Goal: Task Accomplishment & Management: Use online tool/utility

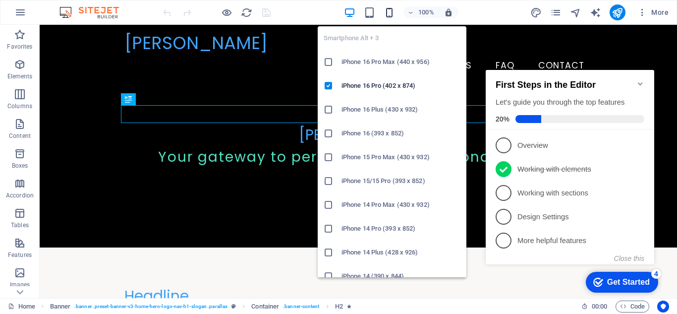
click at [388, 13] on icon "button" at bounding box center [388, 12] width 11 height 11
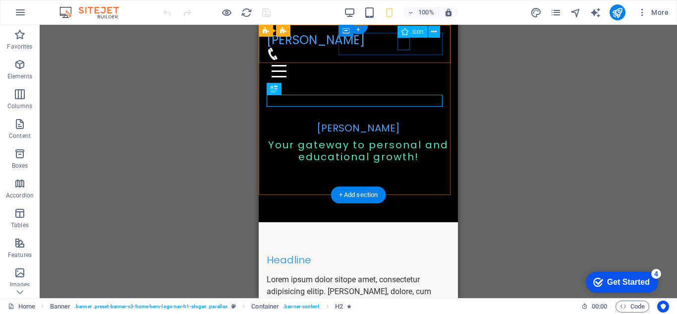
click at [408, 48] on figure at bounding box center [353, 54] width 175 height 12
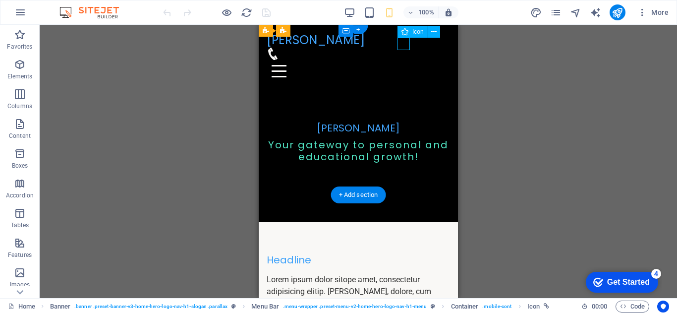
click at [399, 48] on figure at bounding box center [353, 54] width 175 height 12
select select "xMidYMid"
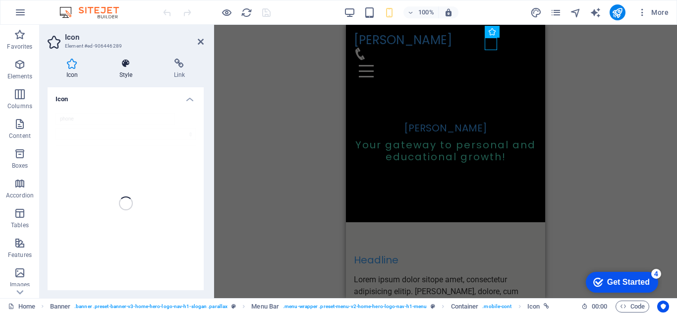
click at [133, 78] on h4 "Style" at bounding box center [128, 68] width 54 height 21
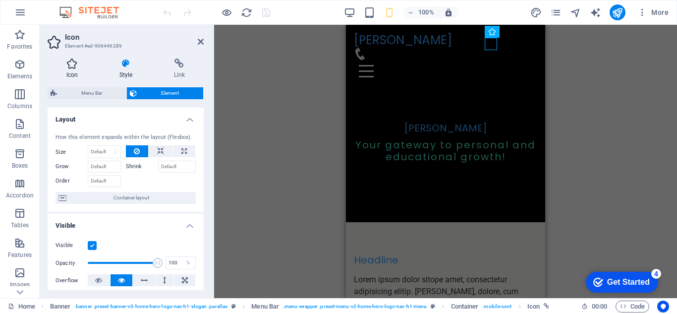
click at [79, 75] on h4 "Icon" at bounding box center [74, 68] width 53 height 21
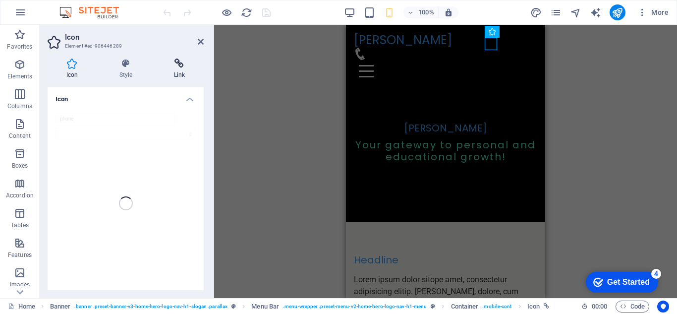
click at [187, 67] on icon at bounding box center [179, 63] width 49 height 10
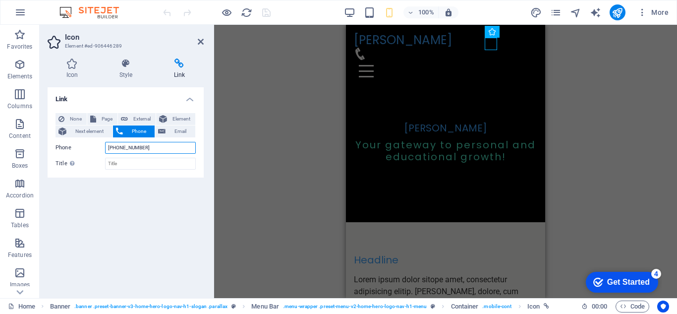
click at [150, 149] on input "+251949683140" at bounding box center [150, 148] width 91 height 12
type input "+"
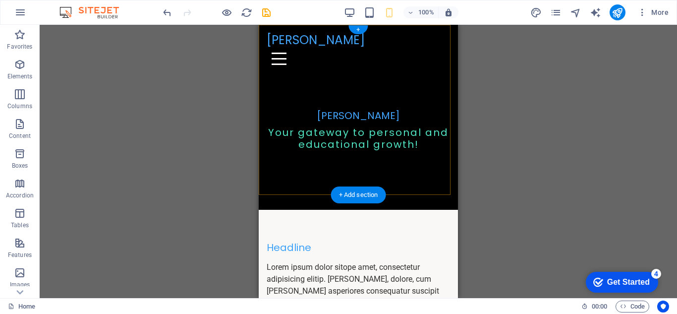
click at [359, 28] on div "+" at bounding box center [357, 29] width 19 height 9
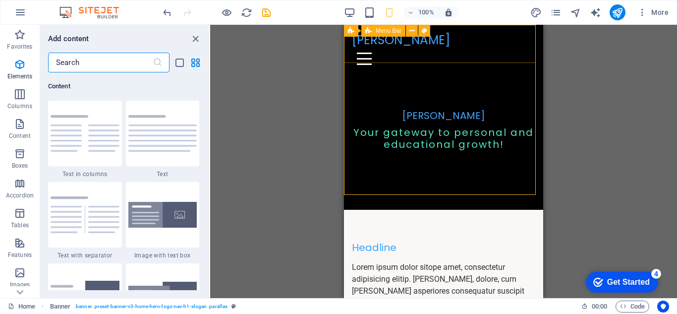
scroll to position [1733, 0]
click at [191, 36] on icon "close panel" at bounding box center [195, 38] width 11 height 11
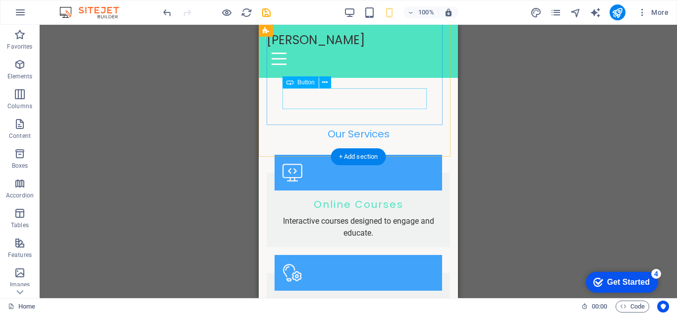
scroll to position [644, 0]
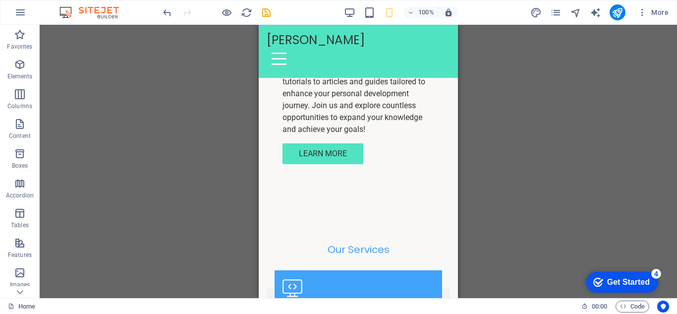
click at [409, 3] on div "100% More" at bounding box center [338, 12] width 676 height 24
click at [593, 12] on icon "text_generator" at bounding box center [594, 12] width 11 height 11
select select "English"
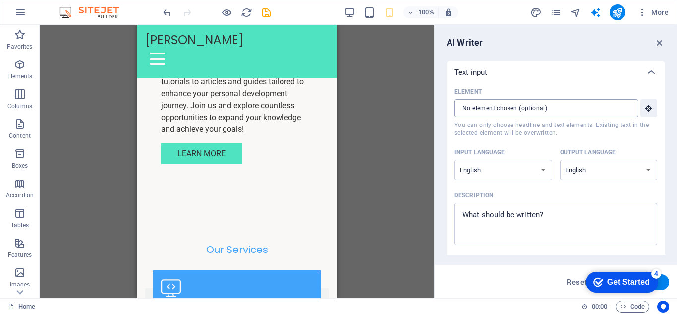
click at [526, 103] on input "Element ​ You can only choose headline and text elements. Existing text in the …" at bounding box center [542, 108] width 177 height 18
click at [586, 108] on input "Element ​ You can only choose headline and text elements. Existing text in the …" at bounding box center [542, 108] width 177 height 18
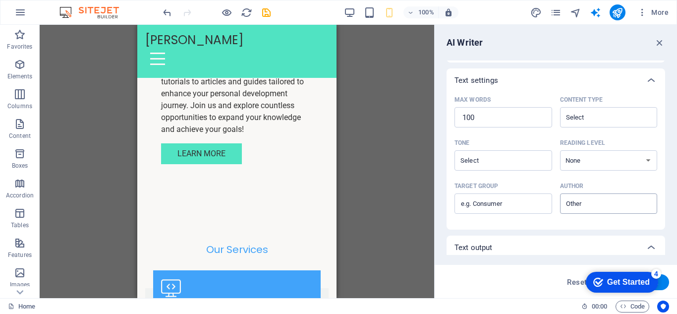
scroll to position [259, 0]
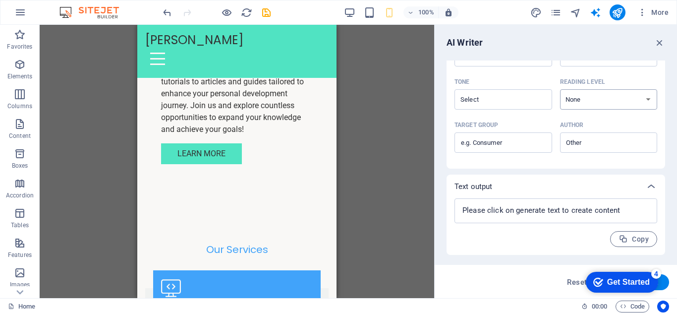
click at [587, 90] on select "None Academic Adult Teen Child" at bounding box center [609, 99] width 98 height 20
click at [517, 87] on div "Tone" at bounding box center [501, 81] width 94 height 15
click at [517, 92] on input "Tone ​" at bounding box center [494, 99] width 75 height 14
click at [503, 98] on input "Tone ​" at bounding box center [494, 99] width 75 height 14
click at [490, 137] on li "Friendly" at bounding box center [502, 140] width 96 height 16
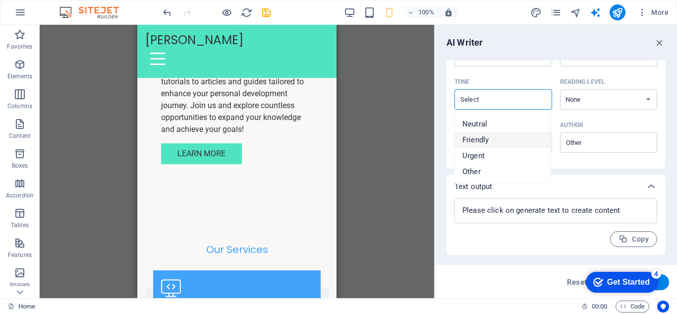
type input "Friendly"
click at [574, 100] on select "None Academic Adult Teen Child" at bounding box center [609, 99] width 98 height 20
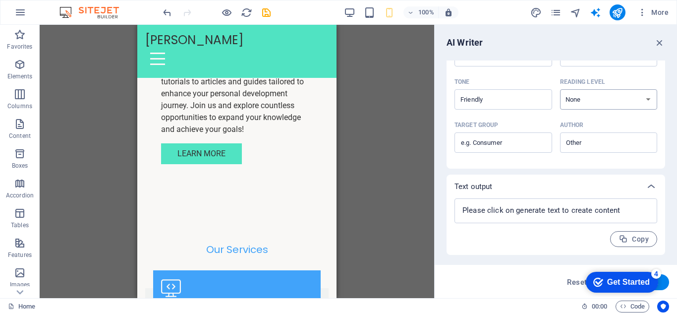
select select "Academic"
click at [560, 89] on select "None Academic Adult Teen Child" at bounding box center [609, 99] width 98 height 20
click at [520, 145] on input "Target group ​" at bounding box center [503, 143] width 98 height 16
type input "PESONAL"
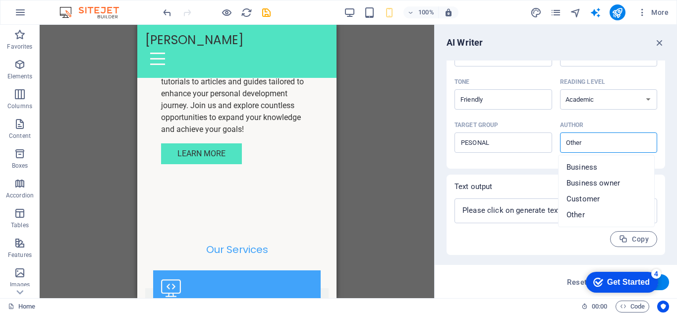
click at [577, 142] on input "Author ​" at bounding box center [600, 142] width 75 height 14
click at [619, 186] on span "Business owner" at bounding box center [592, 183] width 53 height 10
type input "Business owner"
type textarea "x"
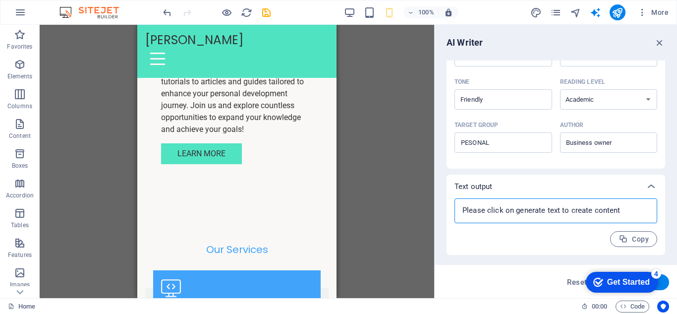
click at [549, 210] on textarea at bounding box center [555, 210] width 193 height 15
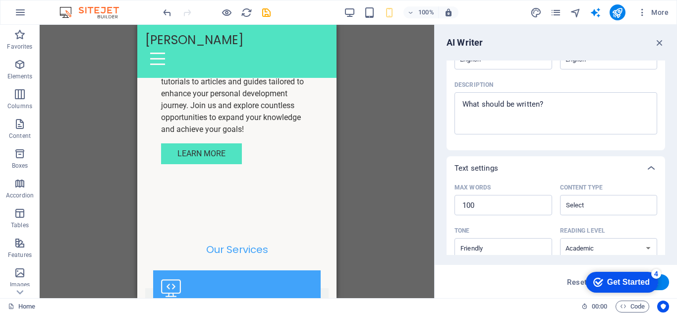
scroll to position [61, 0]
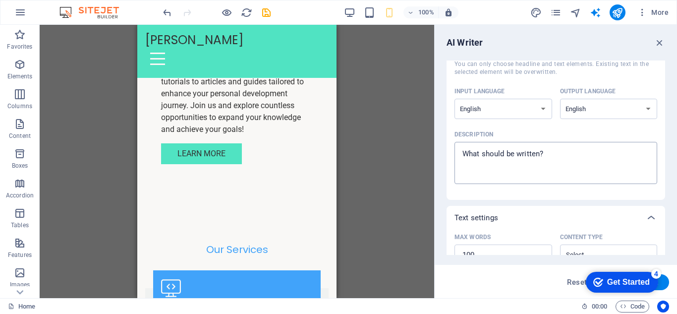
type textarea "x"
click at [554, 154] on textarea "Description x ​" at bounding box center [555, 163] width 193 height 32
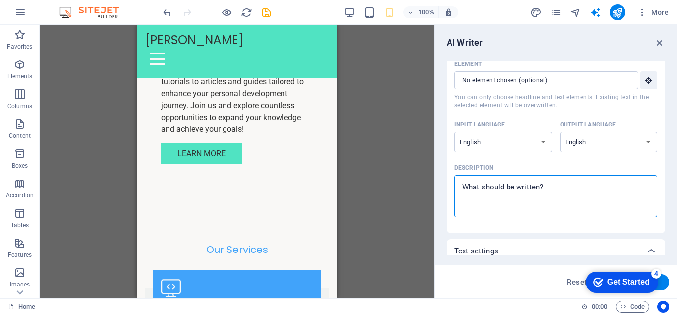
scroll to position [0, 0]
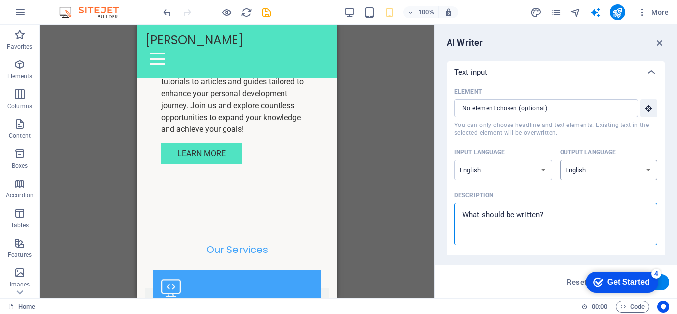
type textarea "x"
click at [586, 170] on select "Albanian Arabic Armenian Awadhi Azerbaijani Bashkir Basque Belarusian Bengali B…" at bounding box center [609, 169] width 98 height 20
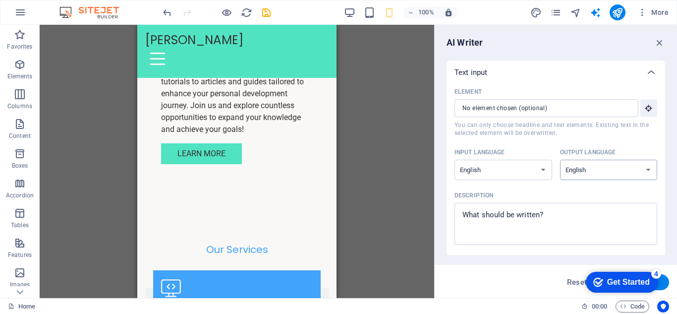
click at [586, 170] on select "Albanian Arabic Armenian Awadhi Azerbaijani Bashkir Basque Belarusian Bengali B…" at bounding box center [609, 169] width 98 height 20
click at [536, 170] on select "Albanian Arabic Armenian Awadhi Azerbaijani Bashkir Basque Belarusian Bengali B…" at bounding box center [503, 169] width 98 height 20
click at [522, 107] on input "Element ​ You can only choose headline and text elements. Existing text in the …" at bounding box center [542, 108] width 177 height 18
click at [543, 107] on input "Element ​ You can only choose headline and text elements. Existing text in the …" at bounding box center [542, 108] width 177 height 18
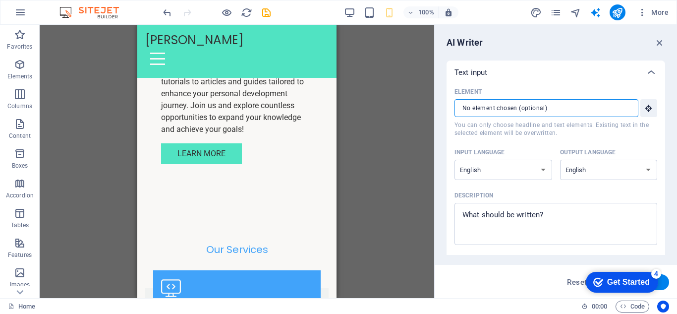
click at [543, 107] on input "Element ​ You can only choose headline and text elements. Existing text in the …" at bounding box center [542, 108] width 177 height 18
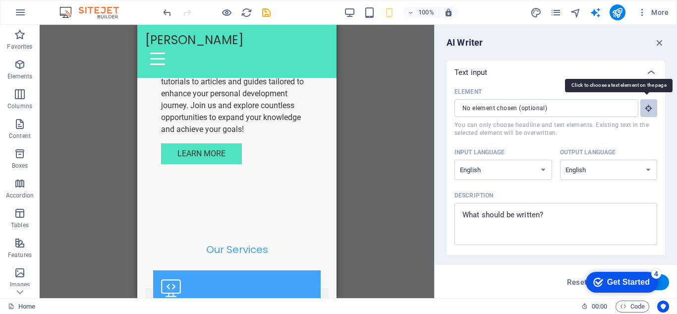
click at [646, 107] on icon "button" at bounding box center [648, 108] width 9 height 9
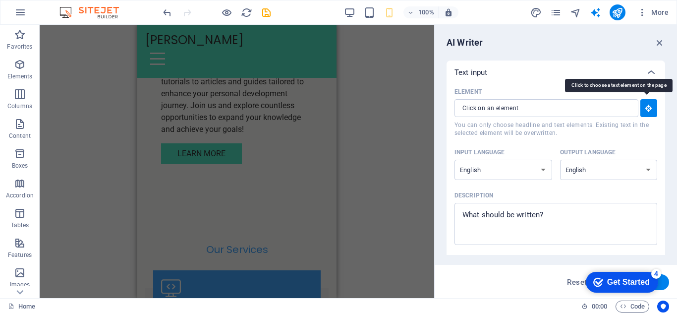
click at [646, 107] on icon "button" at bounding box center [648, 108] width 9 height 9
click at [647, 109] on icon "button" at bounding box center [648, 108] width 9 height 9
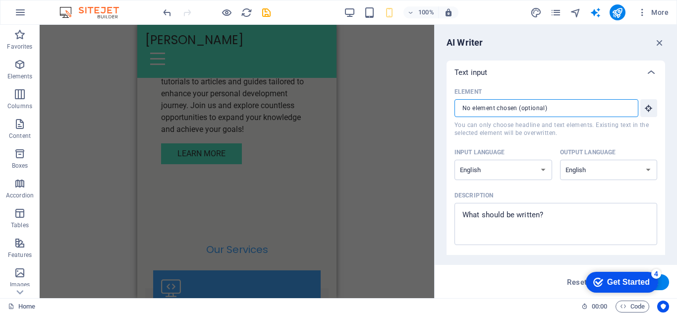
click at [554, 109] on input "Element ​ You can only choose headline and text elements. Existing text in the …" at bounding box center [542, 108] width 177 height 18
click at [553, 109] on input "Element ​ You can only choose headline and text elements. Existing text in the …" at bounding box center [542, 108] width 177 height 18
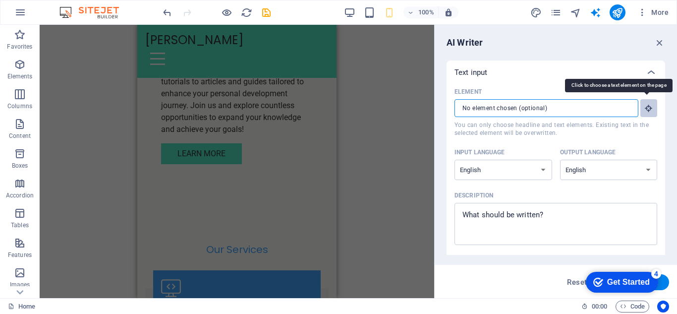
click at [651, 111] on button "Element ​ You can only choose headline and text elements. Existing text in the …" at bounding box center [648, 108] width 17 height 18
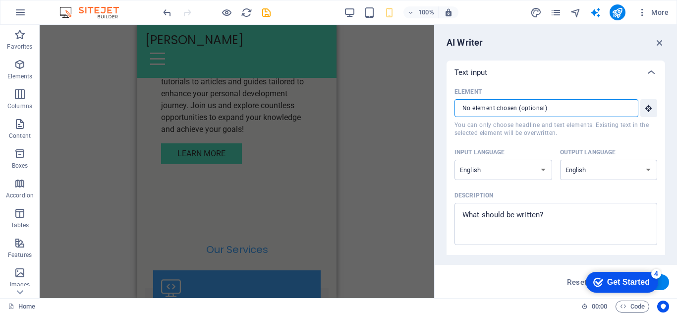
click at [540, 108] on input "Element ​ You can only choose headline and text elements. Existing text in the …" at bounding box center [542, 108] width 177 height 18
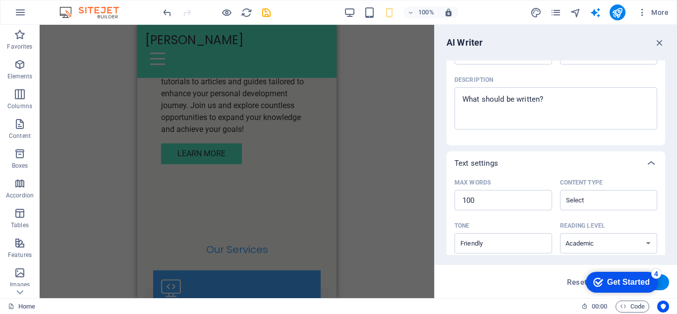
scroll to position [149, 0]
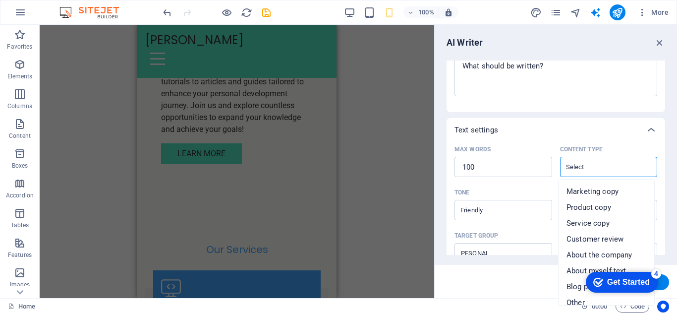
click at [585, 168] on input "Content type ​" at bounding box center [600, 166] width 75 height 14
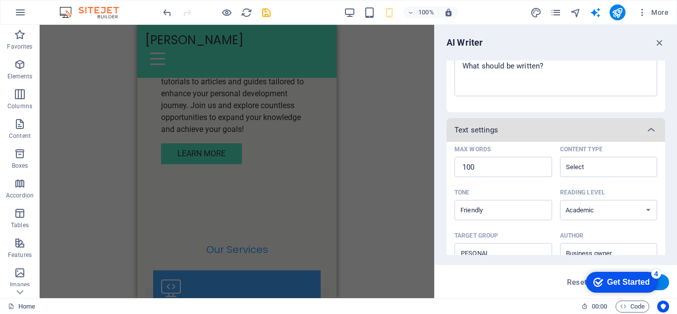
click at [540, 129] on div "Text settings" at bounding box center [546, 130] width 185 height 10
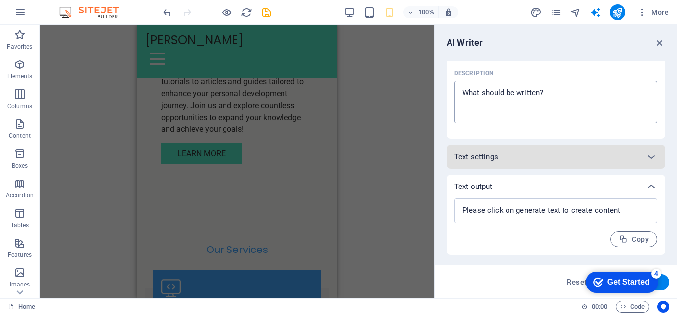
scroll to position [105, 0]
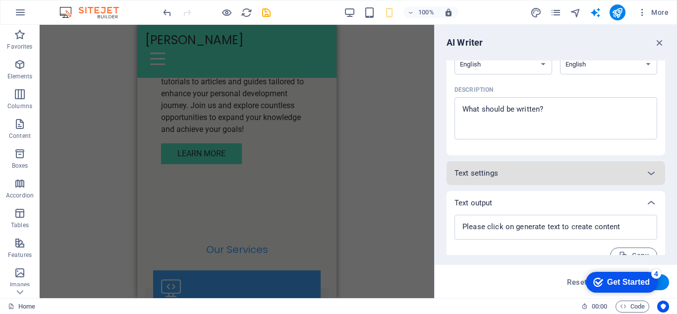
click at [572, 168] on div "Text settings" at bounding box center [546, 173] width 185 height 10
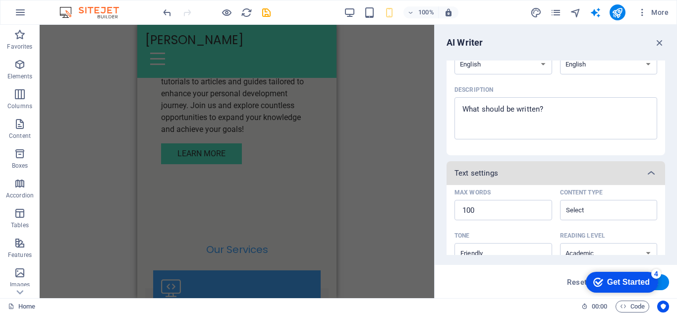
scroll to position [188, 0]
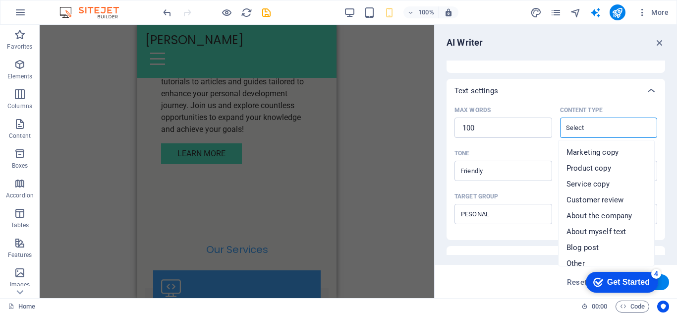
click at [597, 124] on input "Content type ​" at bounding box center [600, 127] width 75 height 14
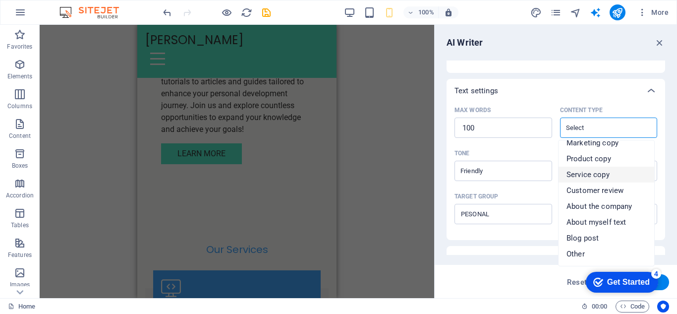
scroll to position [0, 0]
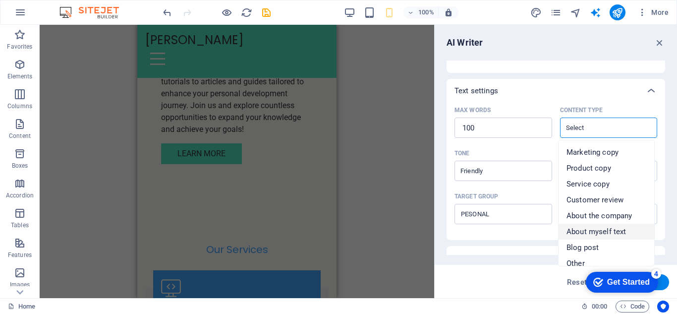
click at [620, 228] on span "About myself text" at bounding box center [595, 231] width 59 height 10
type input "About myself text"
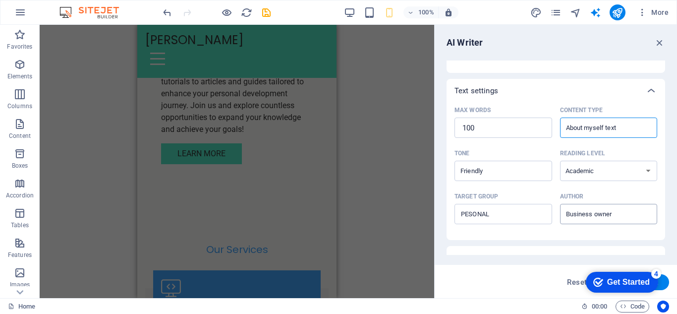
scroll to position [259, 0]
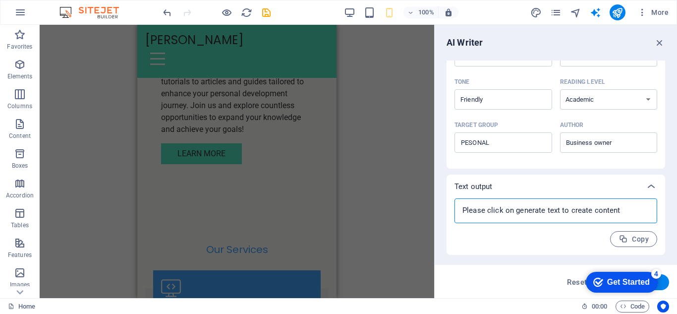
click at [507, 210] on textarea at bounding box center [555, 210] width 193 height 15
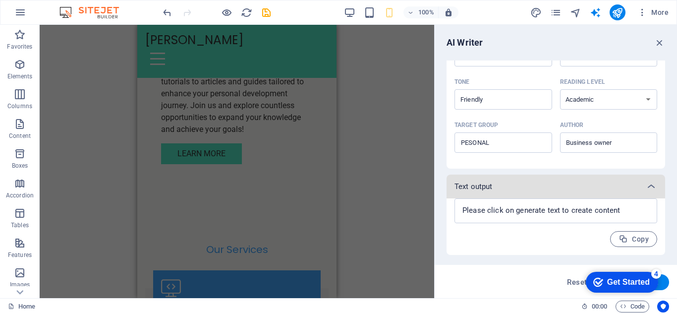
click at [489, 186] on p "Text output" at bounding box center [473, 186] width 38 height 10
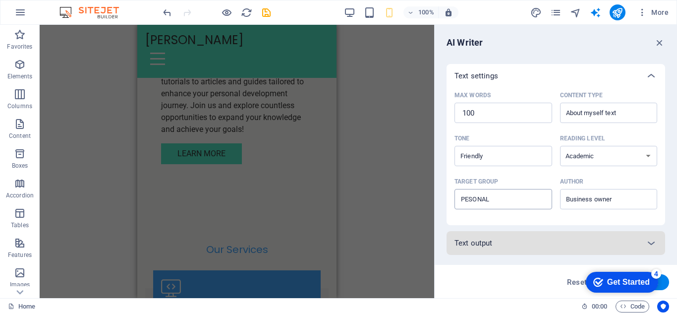
scroll to position [203, 0]
click at [517, 239] on div "Text output" at bounding box center [546, 243] width 185 height 10
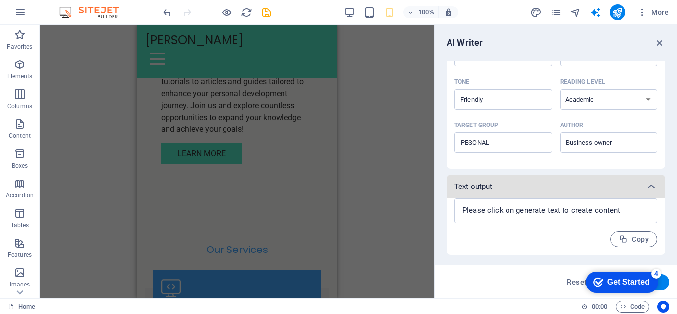
click at [544, 195] on div "Text output" at bounding box center [555, 186] width 218 height 24
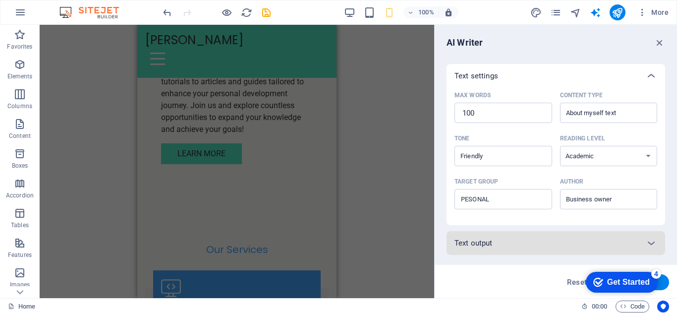
click at [538, 243] on div "Text output" at bounding box center [546, 243] width 185 height 10
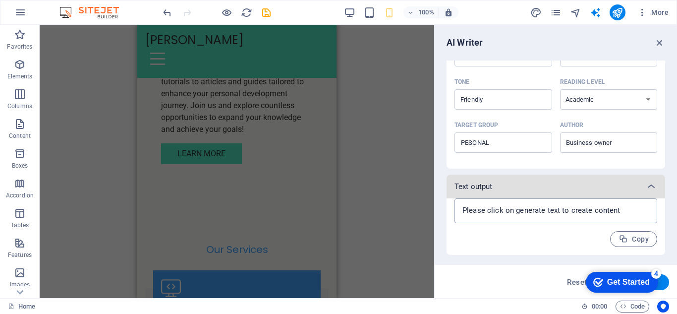
click at [528, 214] on textarea at bounding box center [555, 210] width 193 height 15
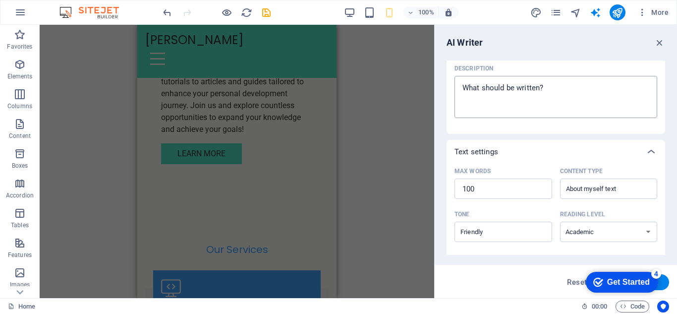
scroll to position [110, 0]
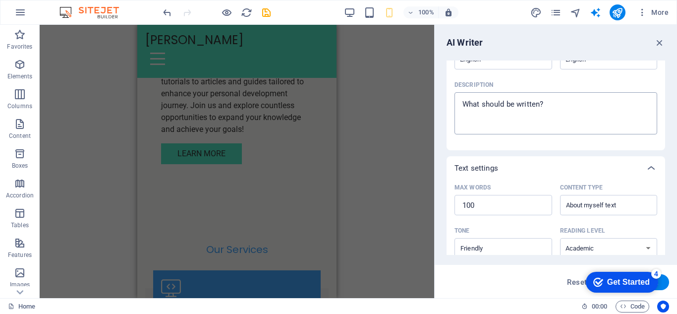
type textarea "x"
click at [543, 96] on div "x ​" at bounding box center [555, 113] width 203 height 42
click at [543, 97] on textarea "Description x ​" at bounding box center [555, 113] width 193 height 32
type textarea "x"
type textarea "G"
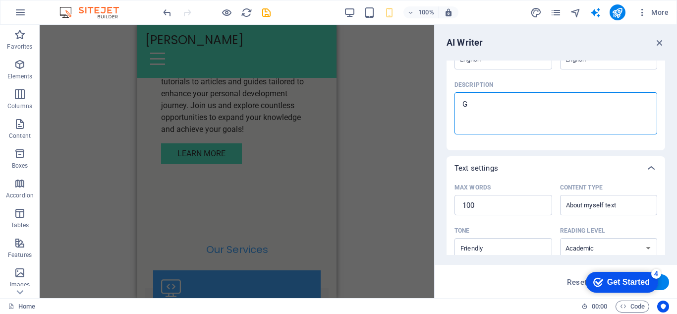
type textarea "x"
type textarea "GA"
type textarea "x"
type textarea "GAD"
type textarea "x"
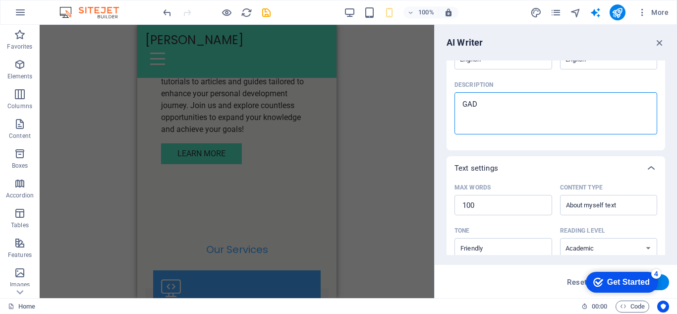
type textarea "GAD"
type textarea "x"
type textarea "GAD T"
type textarea "x"
type textarea "GAD TO"
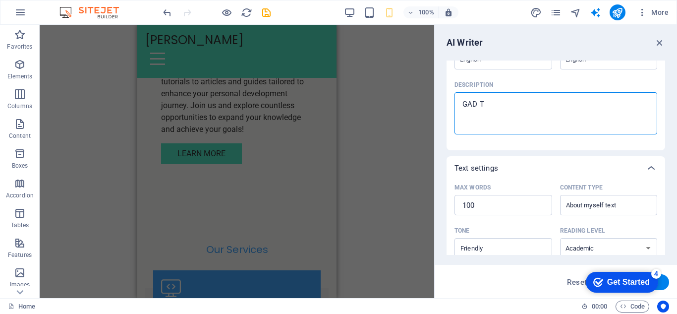
type textarea "x"
type textarea "GAD TOM"
type textarea "x"
type textarea "GAD TOMA"
type textarea "x"
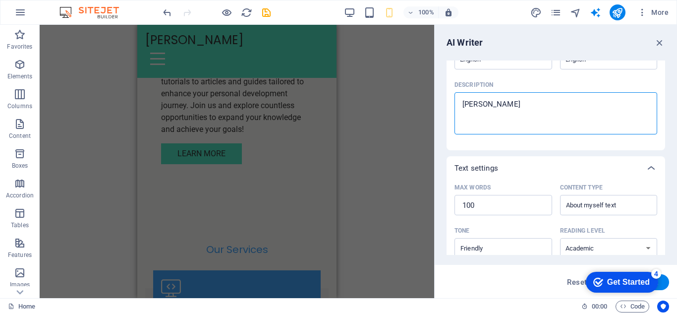
type textarea "GAD TOMAS"
type textarea "x"
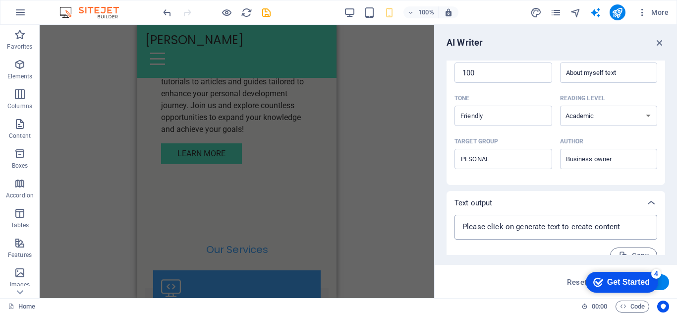
scroll to position [259, 0]
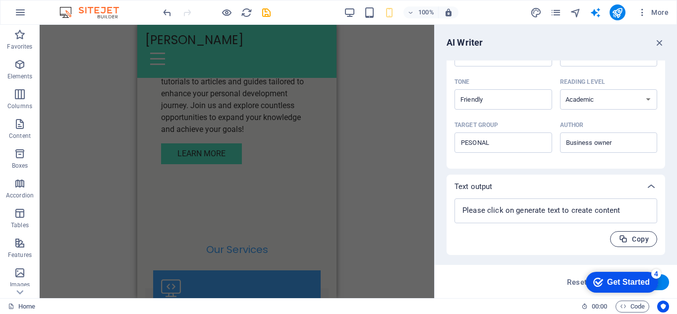
type textarea "GAD TOMAS"
click at [616, 235] on button "Copy" at bounding box center [633, 239] width 47 height 16
type textarea "x"
click at [496, 211] on textarea at bounding box center [555, 210] width 193 height 15
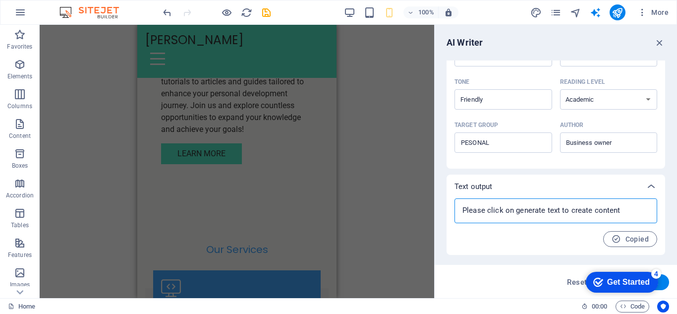
click at [496, 211] on textarea at bounding box center [555, 210] width 193 height 15
click at [584, 212] on textarea at bounding box center [555, 210] width 193 height 15
click at [640, 237] on span "Copied" at bounding box center [629, 238] width 37 height 9
type textarea "x"
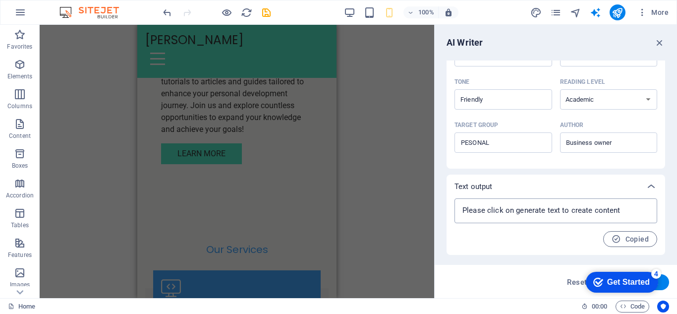
click at [541, 207] on textarea at bounding box center [555, 210] width 193 height 15
type textarea "x"
drag, startPoint x: 514, startPoint y: 207, endPoint x: 564, endPoint y: 261, distance: 72.9
click at [564, 261] on div "AI Writer Text input Element ​ You can only choose headline and text elements. …" at bounding box center [555, 161] width 242 height 273
click at [658, 280] on div "checkmark Get Started 4 First Steps in the Editor Let's guide you through the t…" at bounding box center [620, 281] width 84 height 30
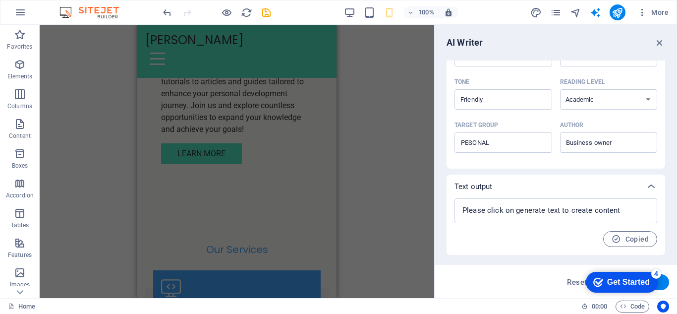
click at [676, 281] on div "Reset Generate text" at bounding box center [555, 280] width 242 height 33
click at [663, 281] on button "Generate text" at bounding box center [634, 282] width 69 height 16
type textarea "x"
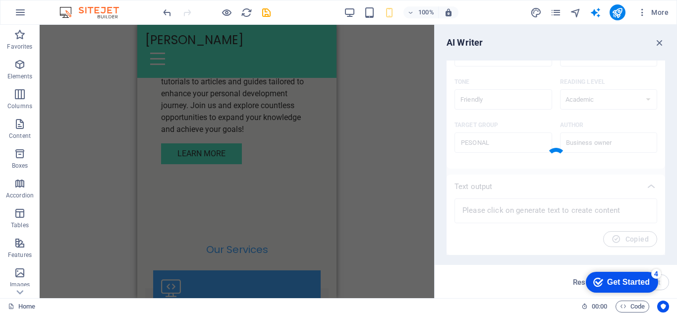
type textarea "x"
type textarea "At the heart of my journey lies a passion for innovation and a commitment to ex…"
type textarea "x"
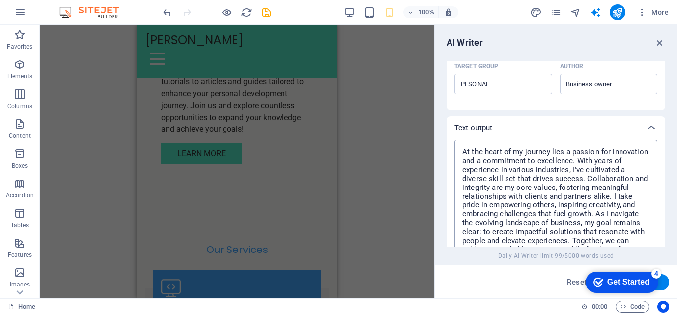
scroll to position [417, 0]
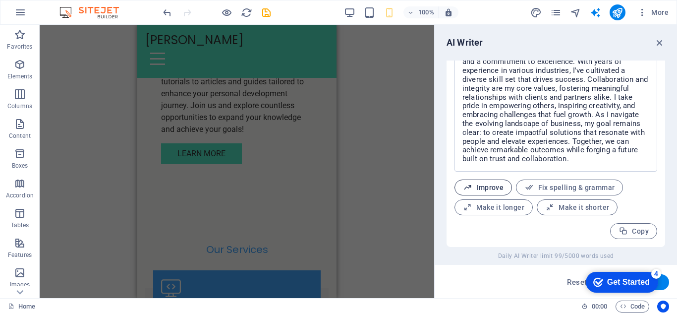
click at [508, 191] on button "Improve" at bounding box center [482, 187] width 57 height 16
type textarea "x"
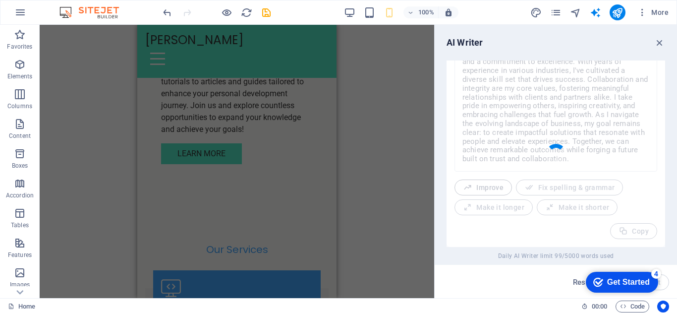
type textarea "x"
type textarea "At the core of my journey is a passion for innovation and a steadfast commitmen…"
type textarea "x"
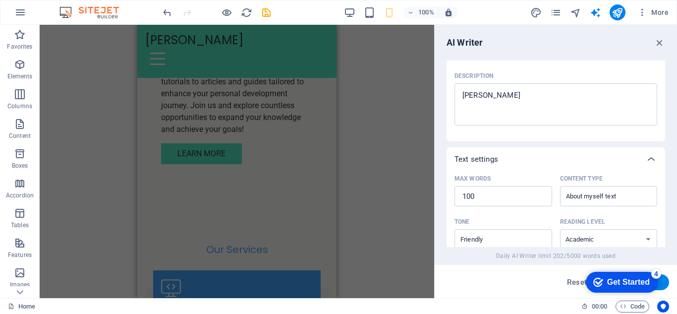
scroll to position [0, 0]
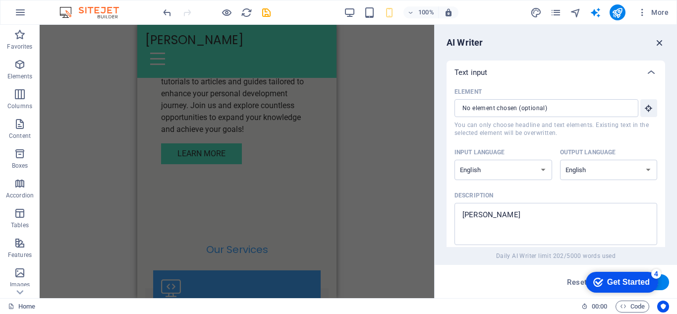
click at [658, 43] on icon "button" at bounding box center [659, 42] width 11 height 11
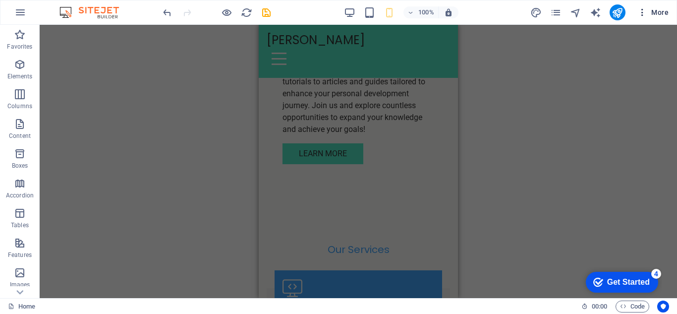
click at [642, 11] on icon "button" at bounding box center [642, 12] width 10 height 10
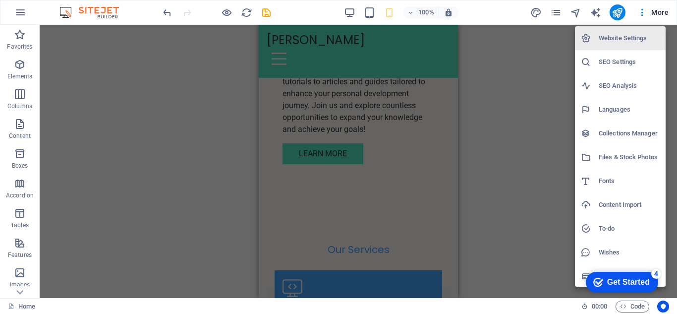
scroll to position [1, 0]
click at [635, 155] on h6 "Files & Stock Photos" at bounding box center [628, 156] width 61 height 12
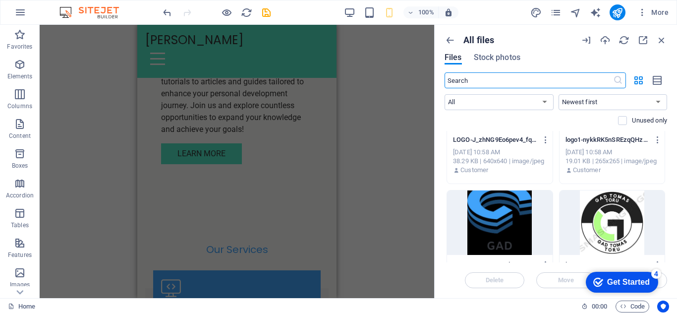
scroll to position [83, 0]
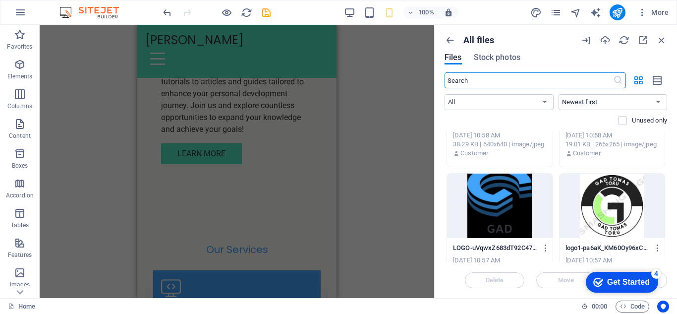
click at [500, 49] on div "All files Files Stock photos" at bounding box center [555, 54] width 222 height 38
click at [500, 58] on span "Stock photos" at bounding box center [497, 58] width 47 height 12
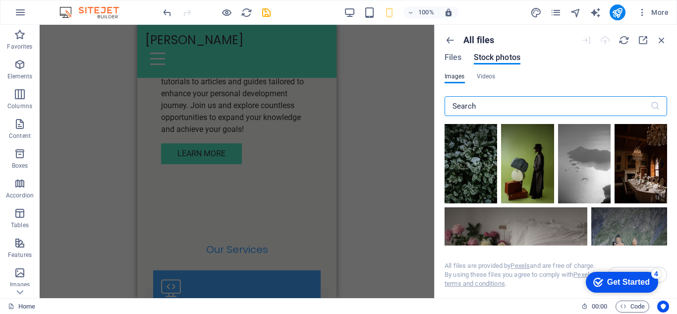
click at [491, 84] on div "Images Videos" at bounding box center [555, 81] width 222 height 19
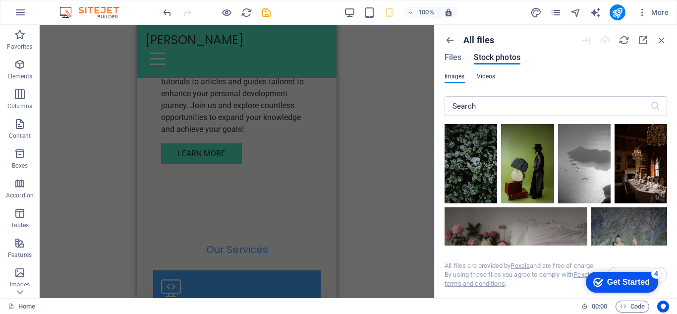
click at [488, 81] on span "Videos" at bounding box center [485, 76] width 19 height 12
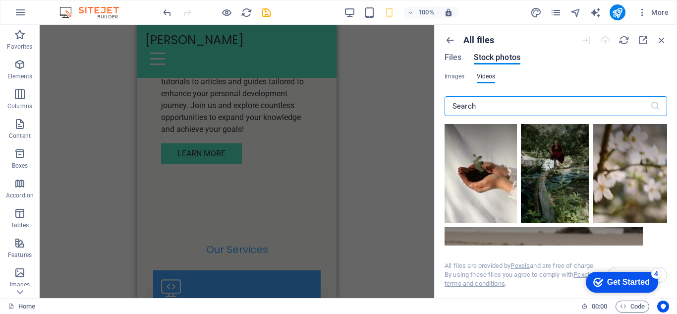
click at [491, 106] on input "text" at bounding box center [547, 106] width 206 height 20
click at [423, 84] on div "Drag here to replace the existing content. Press “Ctrl” if you want to create a…" at bounding box center [237, 161] width 394 height 273
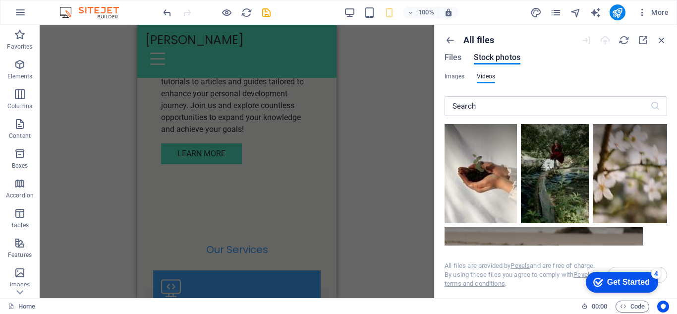
click at [436, 81] on div "All files Files Stock photos Images Videos ​ All files are provided by Pexels a…" at bounding box center [555, 161] width 242 height 273
click at [456, 48] on div "All files Files Stock photos" at bounding box center [555, 54] width 222 height 38
click at [457, 51] on div "All files Files Stock photos" at bounding box center [555, 54] width 222 height 38
click at [455, 40] on div "All files" at bounding box center [508, 40] width 128 height 11
click at [453, 40] on icon "button" at bounding box center [449, 40] width 11 height 11
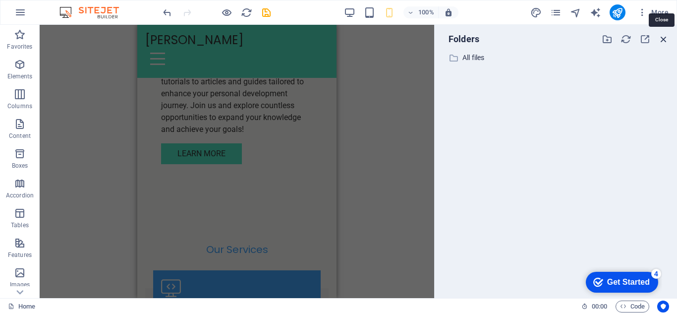
click at [659, 44] on icon "button" at bounding box center [663, 39] width 11 height 11
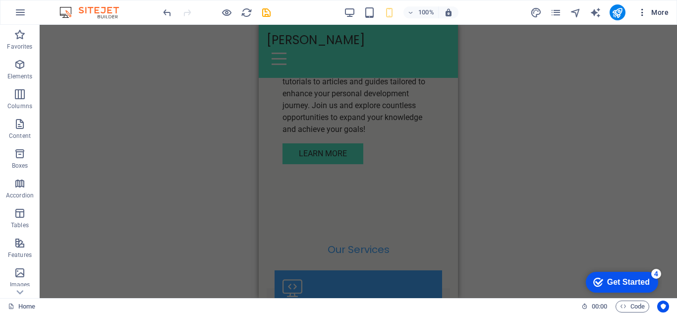
click at [643, 13] on icon "button" at bounding box center [642, 12] width 10 height 10
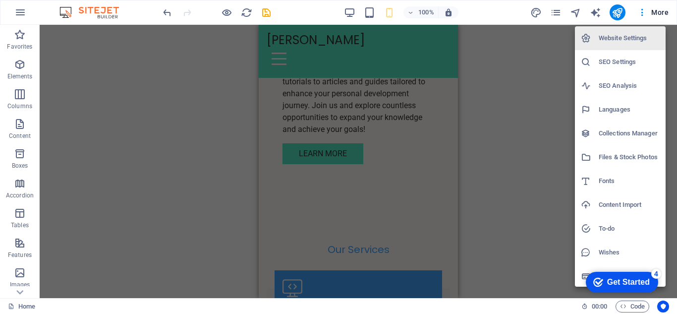
scroll to position [1, 0]
click at [583, 269] on div "checkmark Get Started 4 First Steps in the Editor Let's guide you through the t…" at bounding box center [620, 281] width 84 height 30
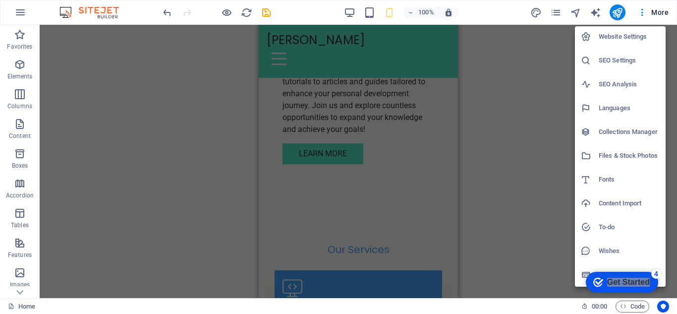
drag, startPoint x: 650, startPoint y: 278, endPoint x: 527, endPoint y: 324, distance: 131.0
click at [578, 296] on html "checkmark Get Started 4 First Steps in the Editor Let's guide you through the t…" at bounding box center [620, 281] width 84 height 30
click at [629, 202] on h6 "Content Import" at bounding box center [628, 205] width 61 height 12
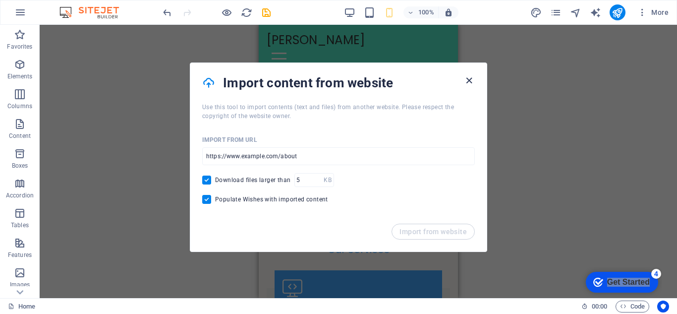
click at [473, 78] on icon "button" at bounding box center [468, 80] width 11 height 11
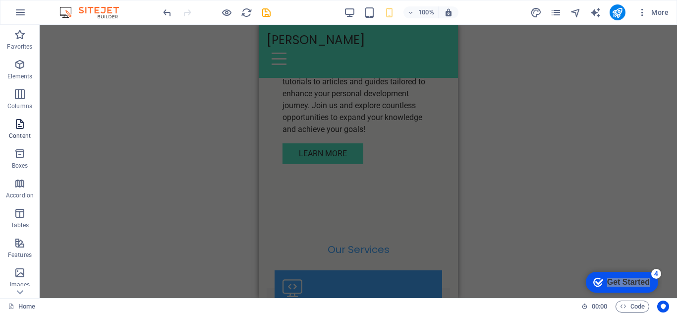
click at [15, 131] on span "Content" at bounding box center [20, 130] width 40 height 24
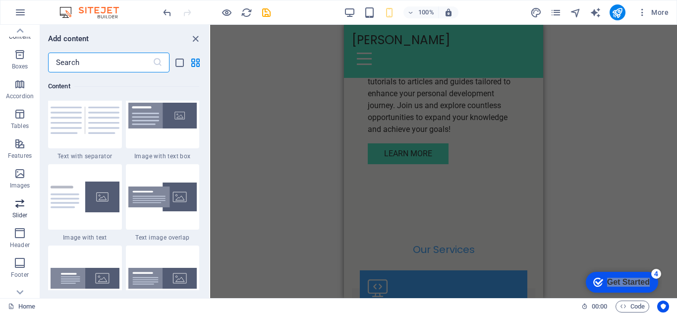
scroll to position [173, 0]
click at [15, 136] on span "Slider" at bounding box center [20, 135] width 40 height 24
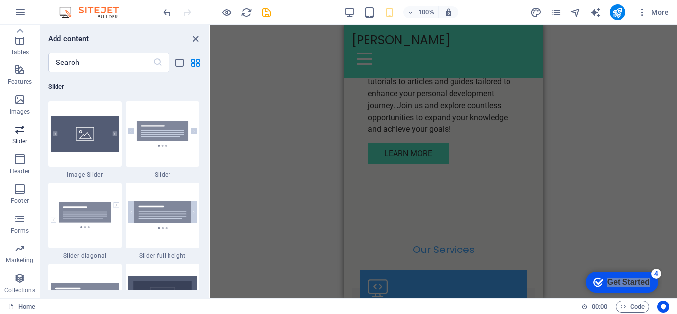
scroll to position [5615, 0]
click at [15, 167] on p "Header" at bounding box center [20, 171] width 20 height 8
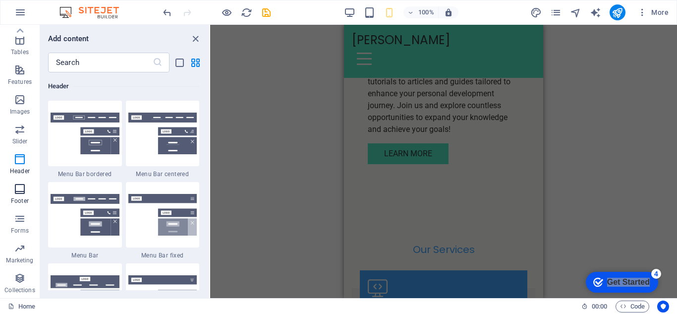
click at [20, 200] on p "Footer" at bounding box center [20, 201] width 18 height 8
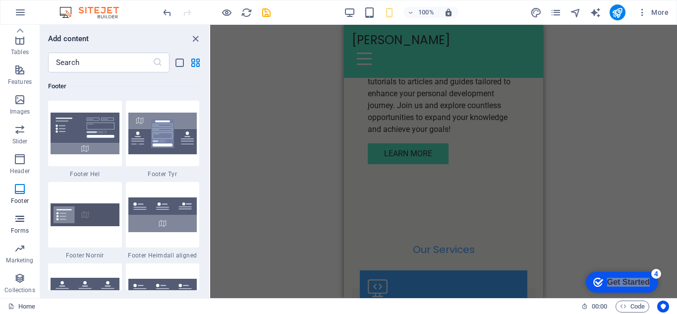
click at [20, 220] on icon "button" at bounding box center [20, 218] width 12 height 12
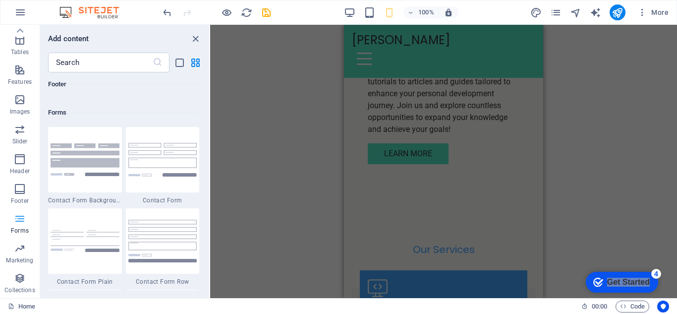
scroll to position [7231, 0]
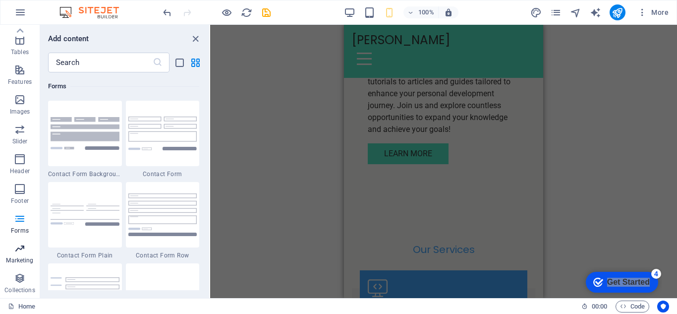
click at [24, 255] on span "Marketing" at bounding box center [20, 254] width 40 height 24
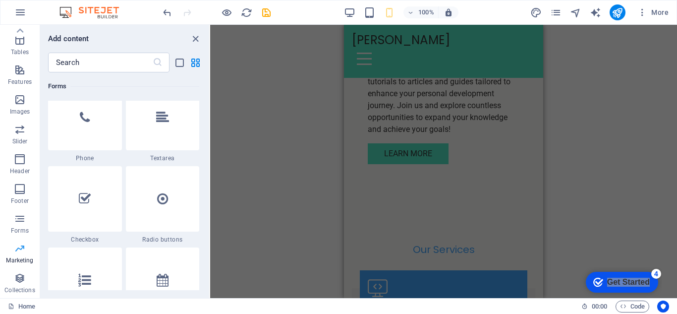
scroll to position [8068, 0]
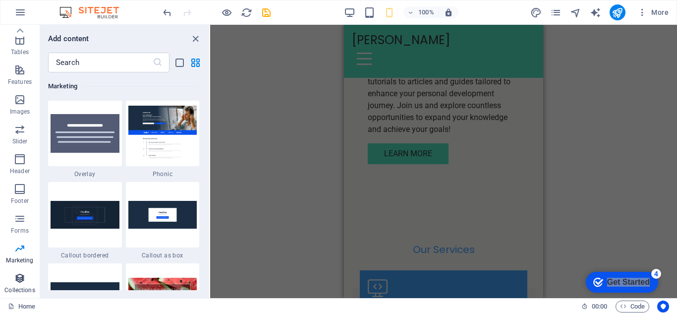
click at [16, 284] on span "Collections" at bounding box center [20, 284] width 40 height 24
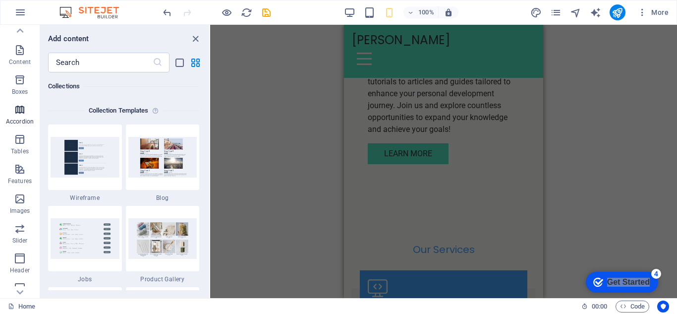
scroll to position [0, 0]
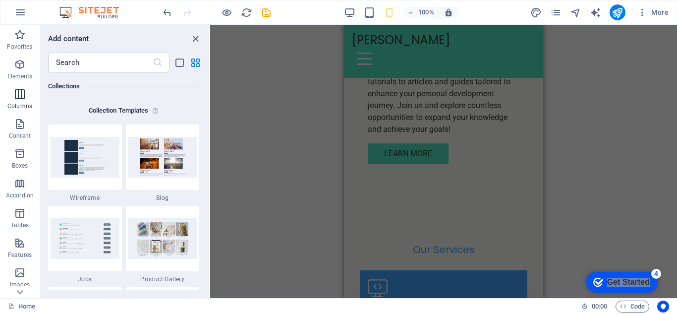
click at [20, 85] on button "Columns" at bounding box center [20, 99] width 40 height 30
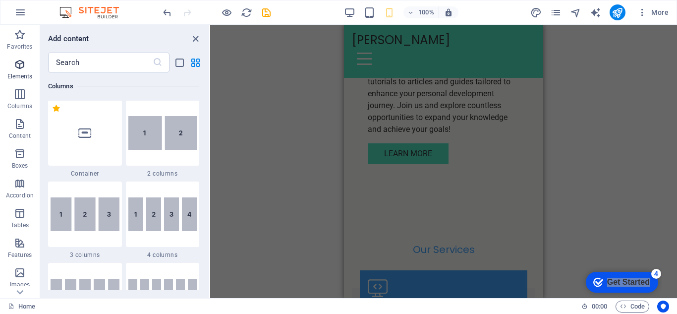
scroll to position [490, 0]
click at [20, 71] on span "Elements" at bounding box center [20, 70] width 40 height 24
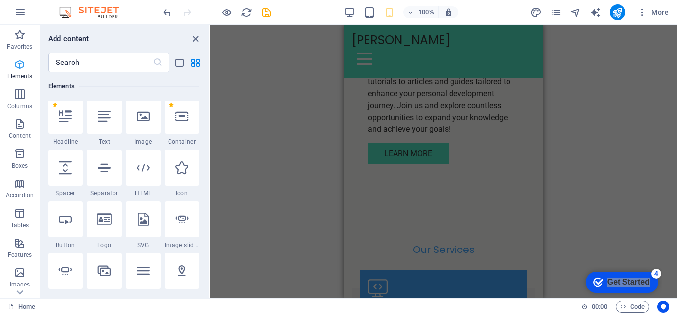
scroll to position [105, 0]
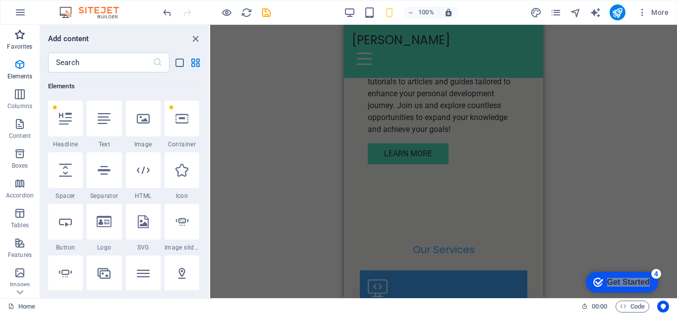
click at [20, 36] on icon "button" at bounding box center [20, 35] width 12 height 12
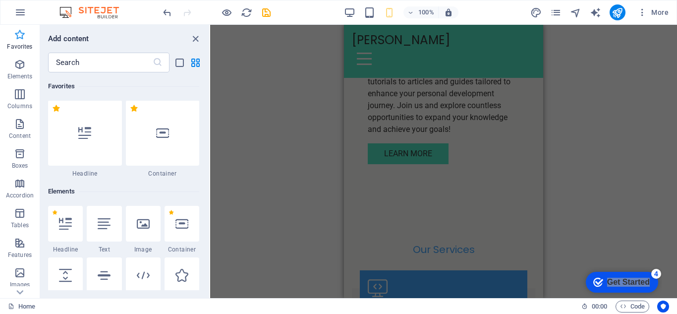
scroll to position [0, 0]
click at [22, 13] on icon "button" at bounding box center [20, 12] width 12 height 12
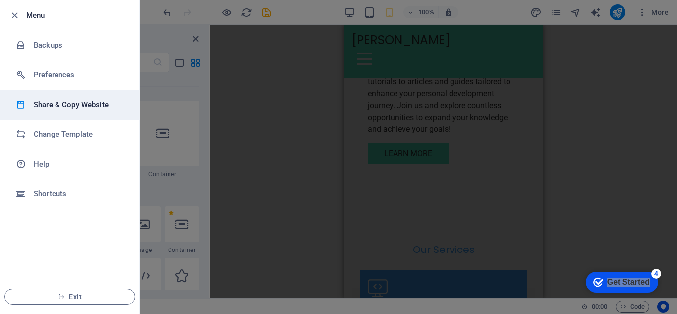
click at [109, 105] on h6 "Share & Copy Website" at bounding box center [80, 105] width 92 height 12
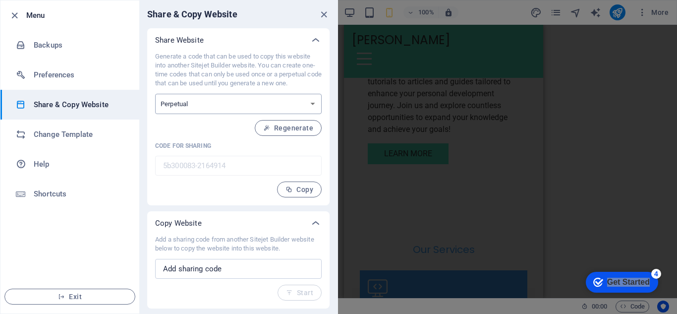
click at [201, 105] on select "One-time Perpetual" at bounding box center [238, 104] width 166 height 20
click at [207, 62] on p "Generate a code that can be used to copy this website into another Sitejet Buil…" at bounding box center [238, 70] width 166 height 36
click at [283, 127] on span "Regenerate" at bounding box center [288, 128] width 50 height 8
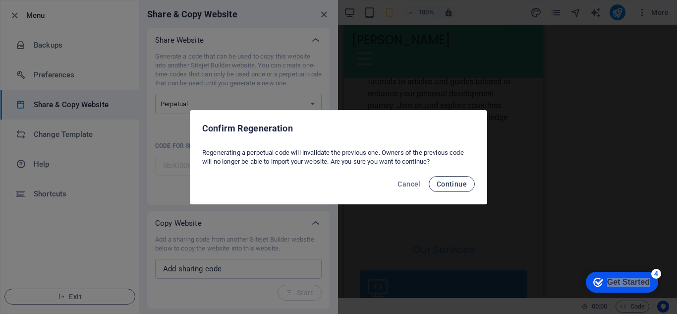
click at [459, 188] on button "Continue" at bounding box center [451, 184] width 46 height 16
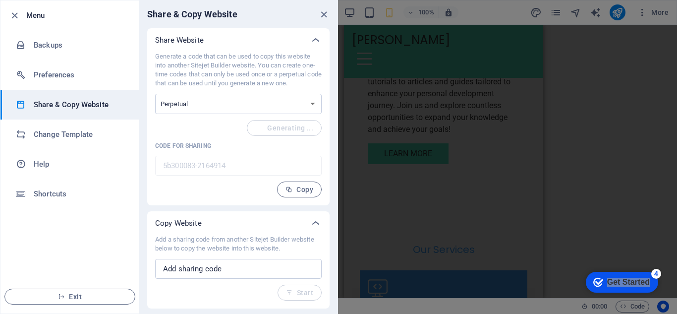
type input "f20c082f-2164914"
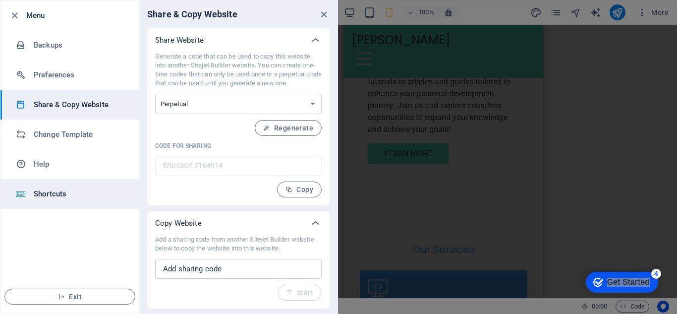
click at [71, 197] on h6 "Shortcuts" at bounding box center [80, 194] width 92 height 12
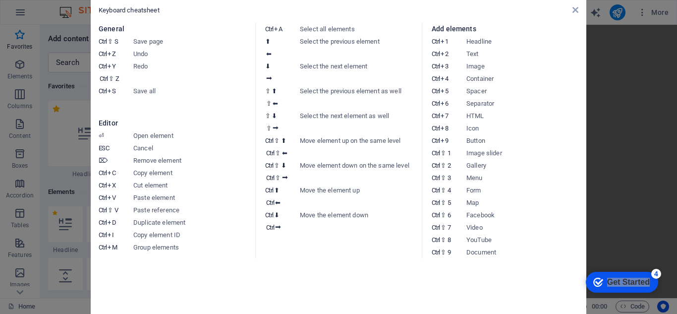
click at [10, 17] on aside "Keyboard cheatsheet General Ctrl ⇧ S Save page Ctrl Z Undo Ctrl Y Ctrl ⇧ Z Redo…" at bounding box center [338, 157] width 677 height 314
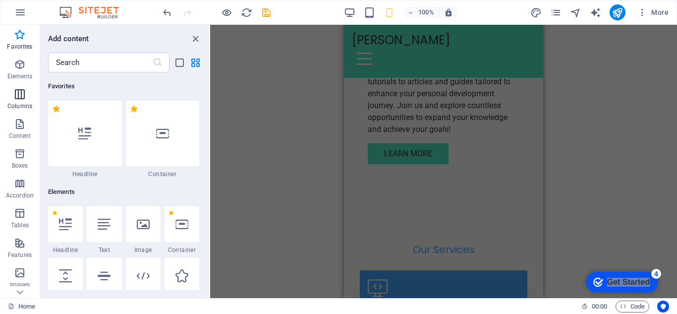
click at [31, 97] on span "Columns" at bounding box center [20, 100] width 40 height 24
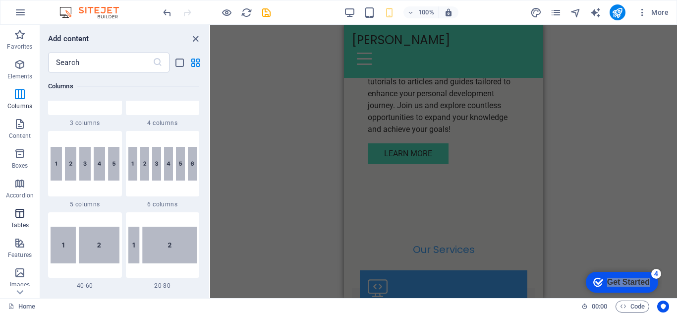
click at [11, 223] on p "Tables" at bounding box center [20, 225] width 18 height 8
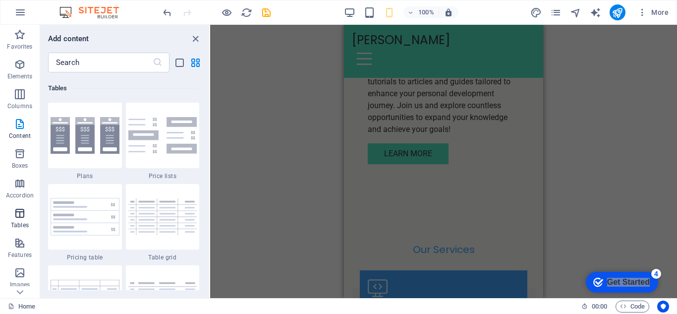
scroll to position [3430, 0]
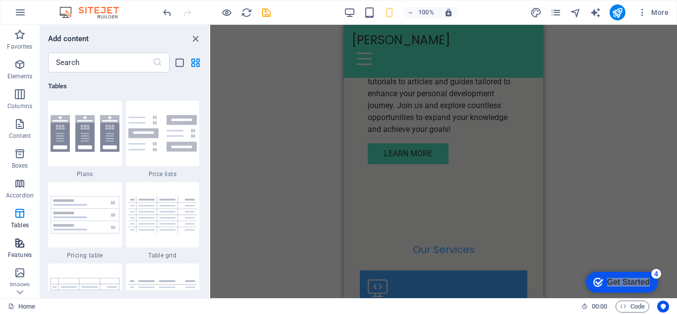
click at [19, 247] on icon "button" at bounding box center [20, 243] width 12 height 12
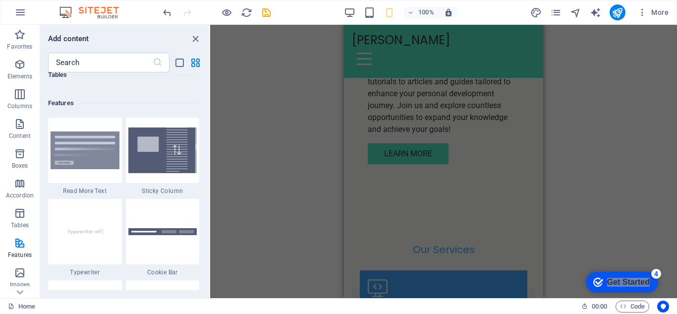
scroll to position [3861, 0]
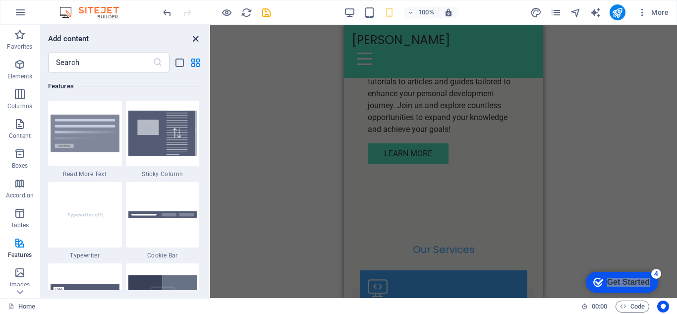
click at [192, 38] on icon "close panel" at bounding box center [195, 38] width 11 height 11
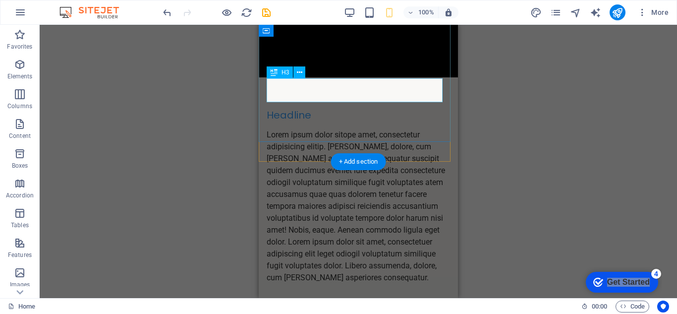
scroll to position [0, 0]
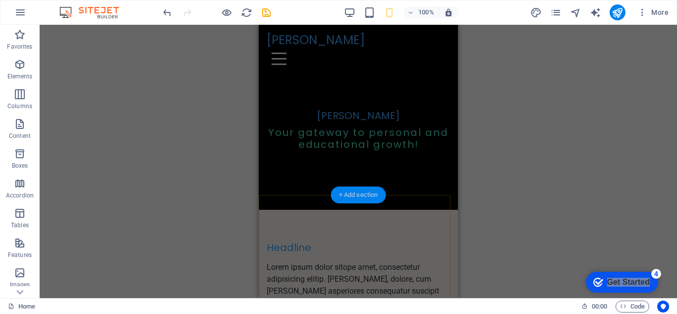
click at [352, 198] on div "+ Add section" at bounding box center [358, 194] width 55 height 17
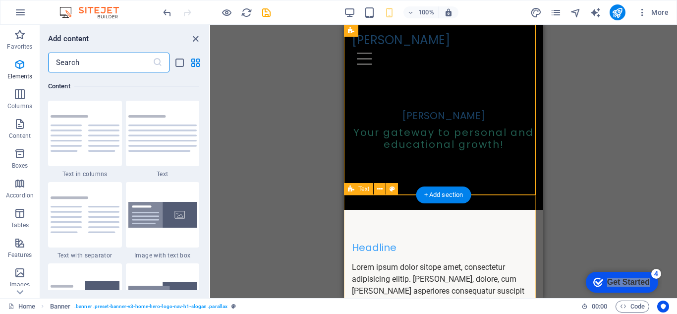
scroll to position [1733, 0]
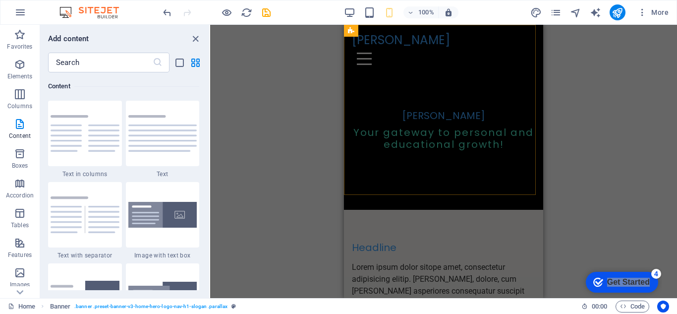
click at [645, 126] on div "Drag here to replace the existing content. Press “Ctrl” if you want to create a…" at bounding box center [443, 161] width 467 height 273
click at [553, 17] on icon "pages" at bounding box center [555, 12] width 11 height 11
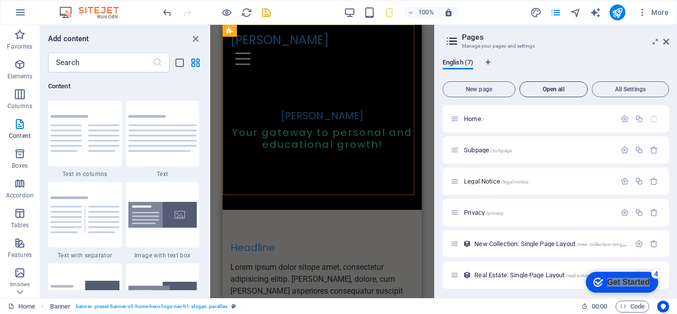
click at [537, 89] on span "Open all" at bounding box center [553, 89] width 59 height 6
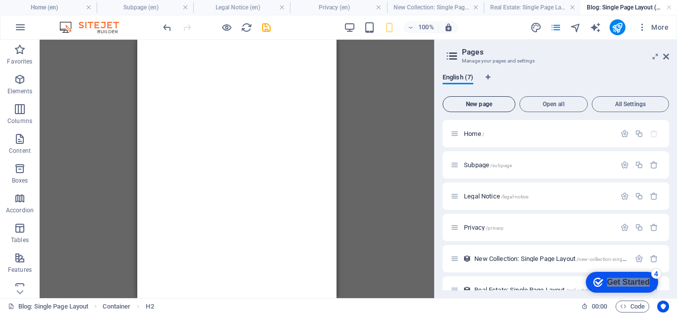
click at [478, 99] on button "New page" at bounding box center [478, 104] width 73 height 16
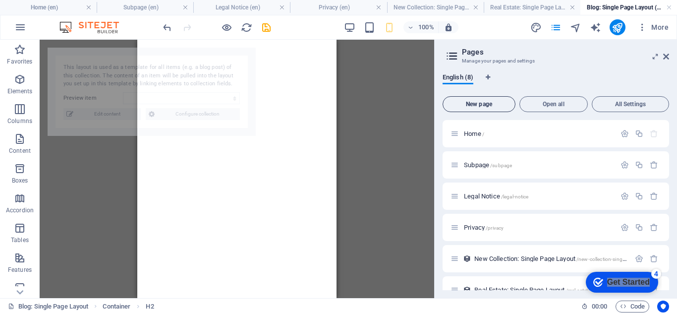
click at [475, 111] on button "New page" at bounding box center [478, 104] width 73 height 16
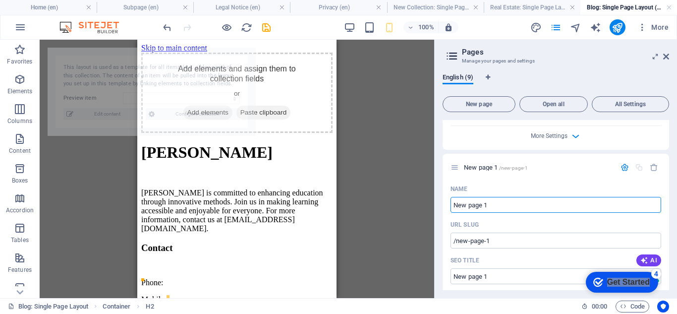
select select "68b9ba9ee020341e7303735a"
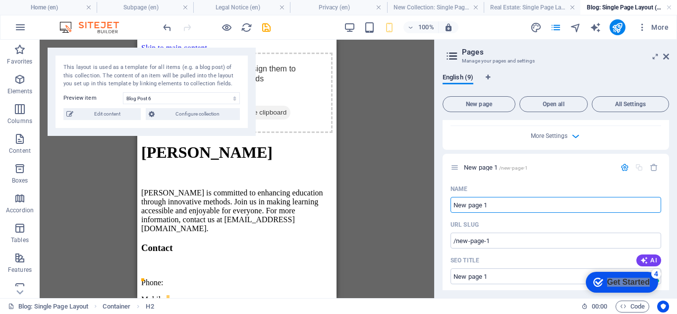
scroll to position [0, 0]
click at [447, 51] on icon at bounding box center [451, 56] width 15 height 14
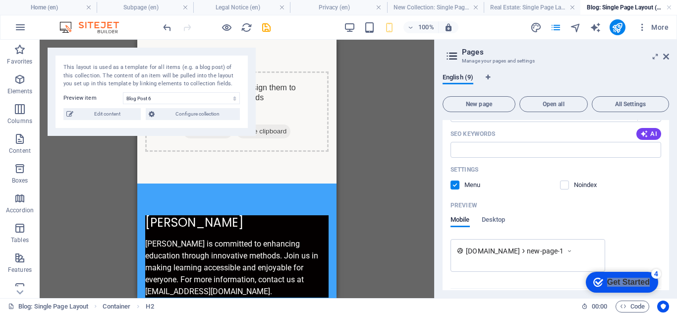
scroll to position [802, 0]
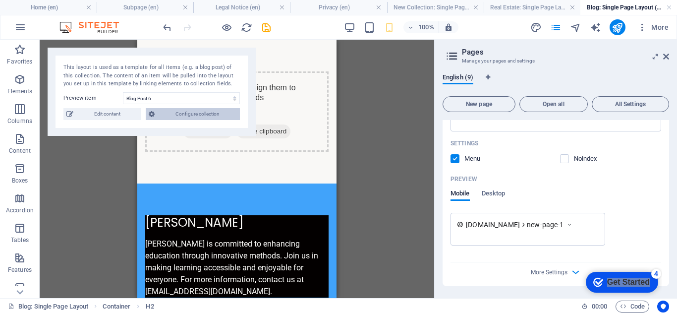
click at [191, 111] on span "Configure collection" at bounding box center [197, 114] width 79 height 12
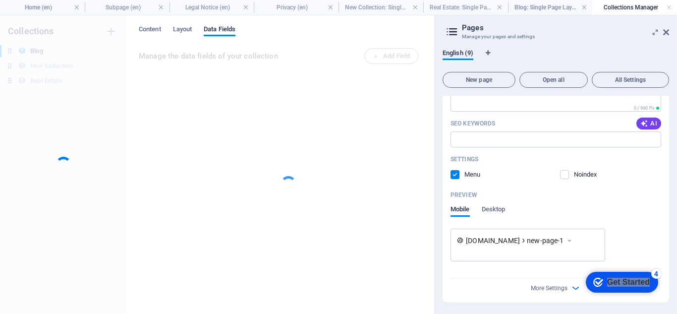
scroll to position [762, 0]
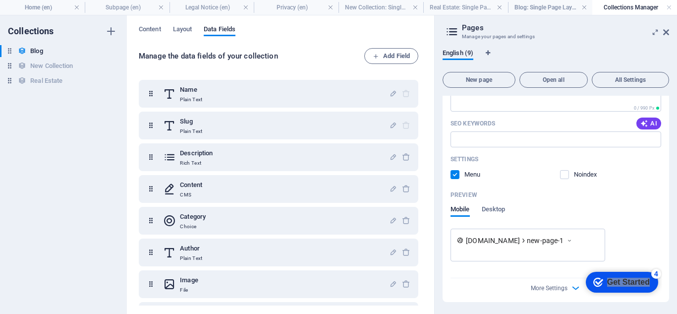
click at [661, 34] on header "Pages Manage your pages and settings" at bounding box center [556, 28] width 224 height 26
click at [661, 31] on h2 "Pages" at bounding box center [565, 27] width 207 height 9
click at [169, 28] on div "Content Layout Data Fields" at bounding box center [280, 34] width 283 height 19
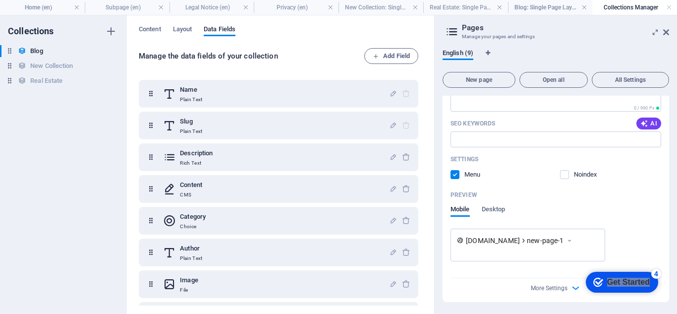
click at [170, 28] on div "Content Layout Data Fields" at bounding box center [280, 34] width 283 height 19
click at [147, 28] on span "Content" at bounding box center [150, 30] width 22 height 14
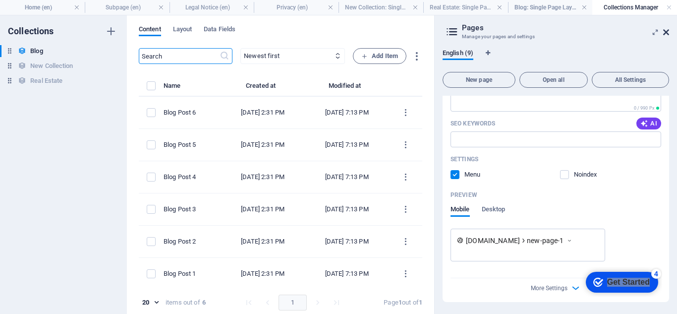
click at [665, 34] on icon at bounding box center [666, 32] width 6 height 8
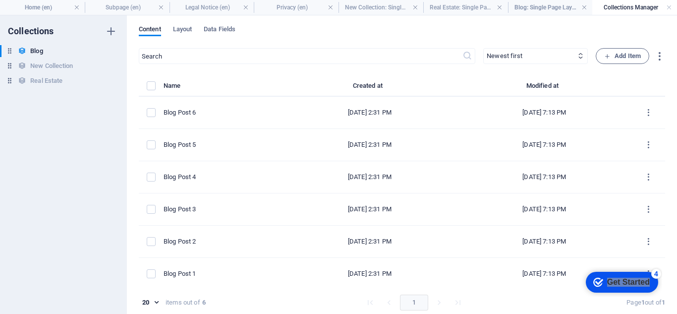
click at [665, 34] on div "Content Layout Data Fields ​ Newest first Oldest first Last modified Name (asce…" at bounding box center [402, 164] width 550 height 298
click at [664, 10] on h4 "Collections Manager" at bounding box center [634, 7] width 85 height 11
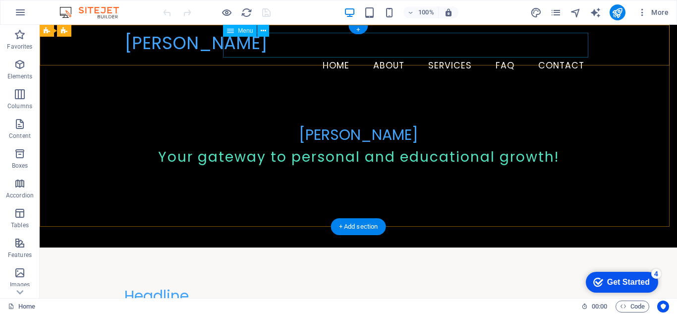
click at [382, 53] on nav "Home About Services FAQ Contact" at bounding box center [358, 65] width 468 height 25
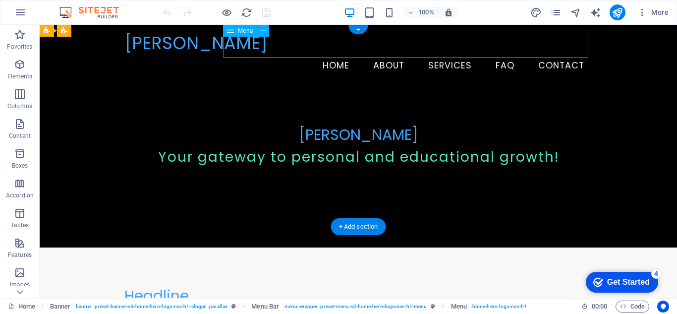
click at [403, 53] on nav "Home About Services FAQ Contact" at bounding box center [358, 65] width 468 height 25
click at [379, 53] on nav "Home About Services FAQ Contact" at bounding box center [358, 65] width 468 height 25
click at [40, 25] on div at bounding box center [40, 25] width 0 height 0
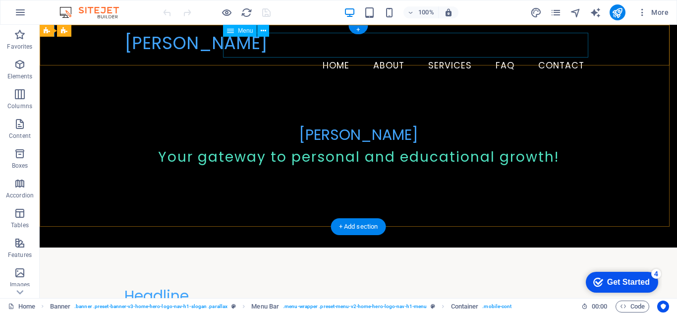
click at [382, 53] on nav "Home About Services FAQ Contact" at bounding box center [358, 65] width 468 height 25
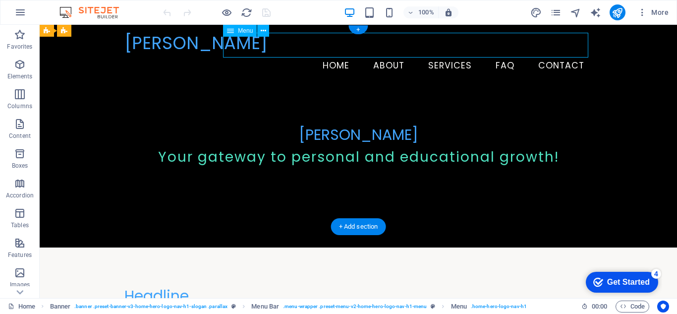
click at [388, 53] on nav "Home About Services FAQ Contact" at bounding box center [358, 65] width 468 height 25
select select
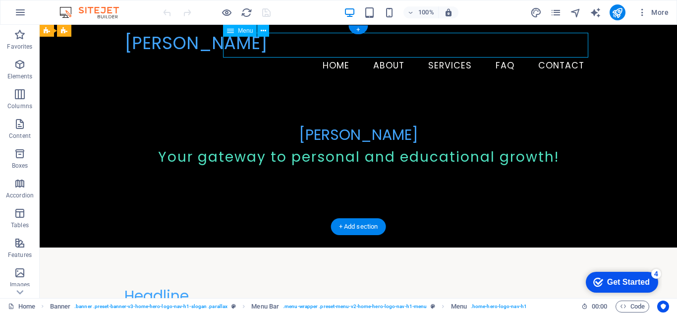
select select
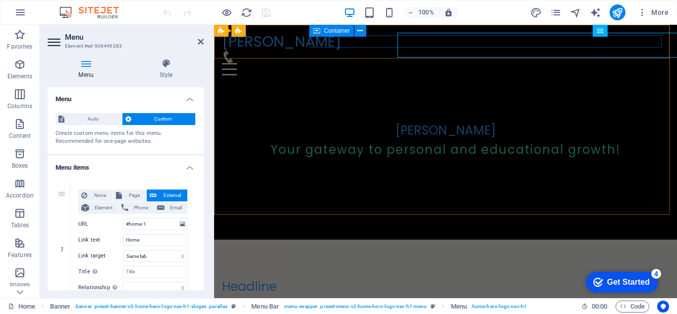
click at [388, 51] on div at bounding box center [445, 63] width 447 height 25
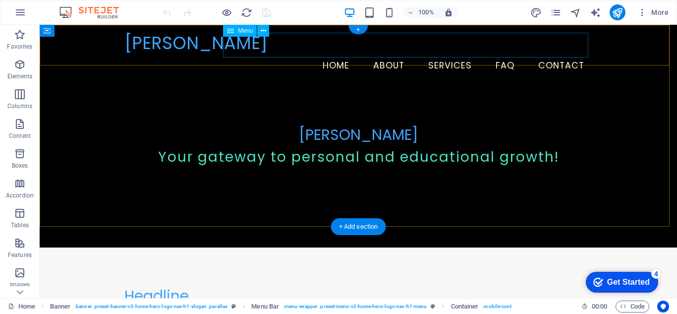
click at [388, 53] on nav "Home About Services FAQ Contact" at bounding box center [358, 65] width 468 height 25
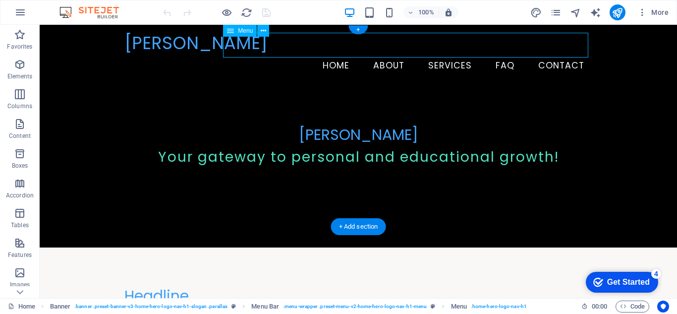
click at [388, 53] on nav "Home About Services FAQ Contact" at bounding box center [358, 65] width 468 height 25
select select
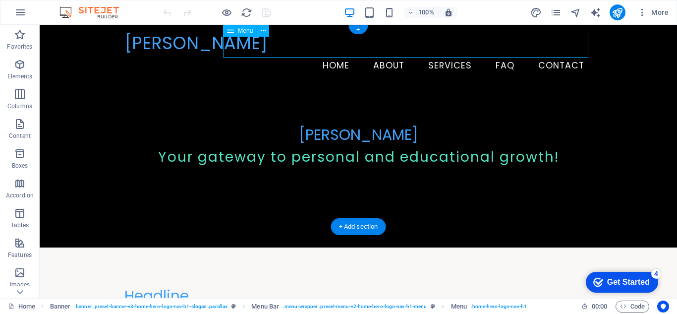
select select
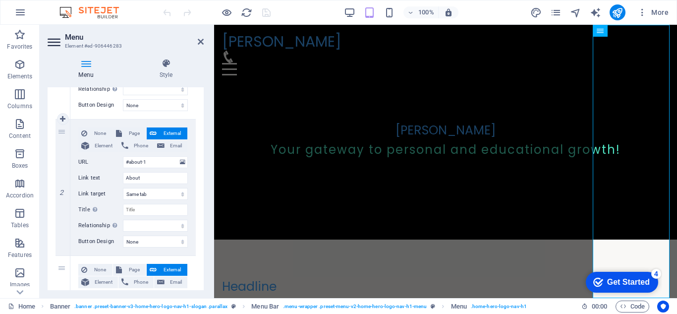
scroll to position [214, 0]
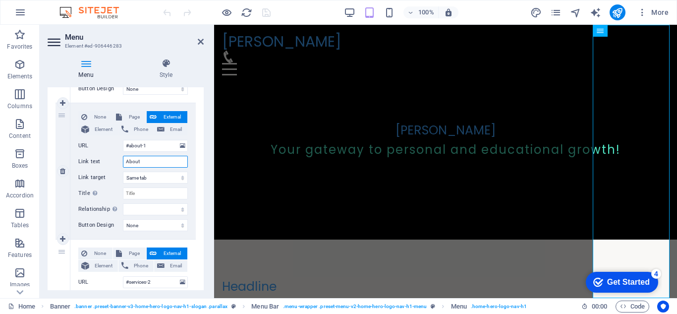
click at [145, 158] on input "About" at bounding box center [155, 162] width 65 height 12
type input "About"
select select
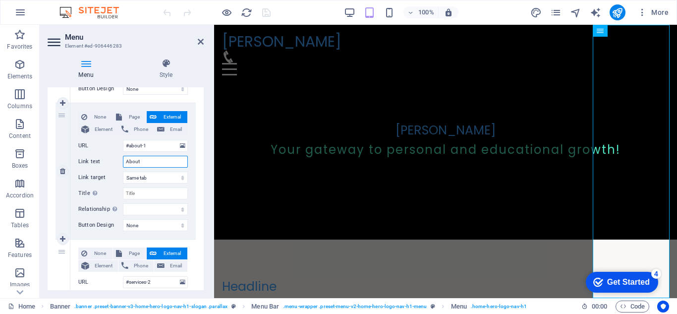
select select
type input "About me"
select select
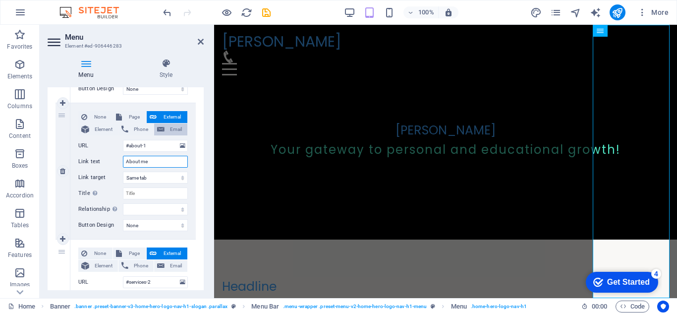
select select
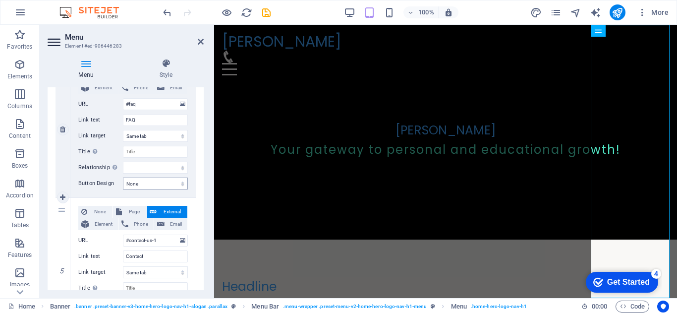
scroll to position [594, 0]
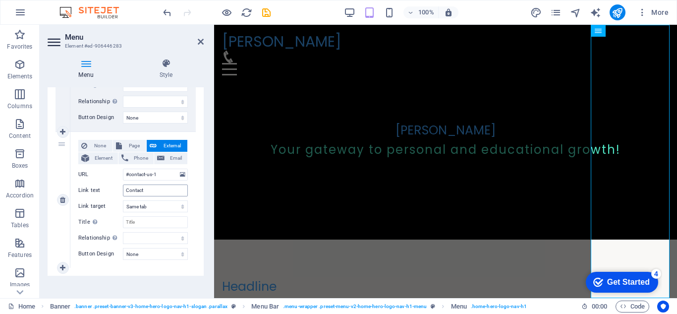
type input "About me"
click at [153, 192] on input "Contact" at bounding box center [155, 190] width 65 height 12
type input "Contact me"
select select
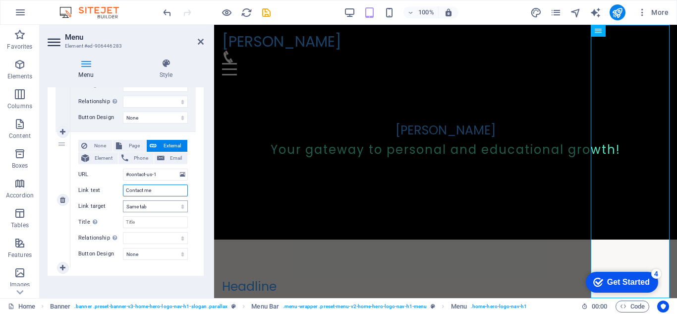
select select
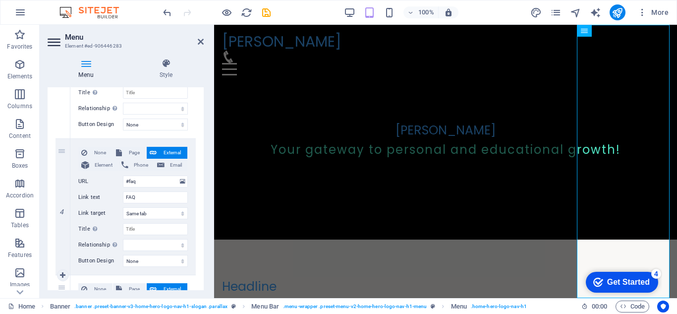
scroll to position [319, 0]
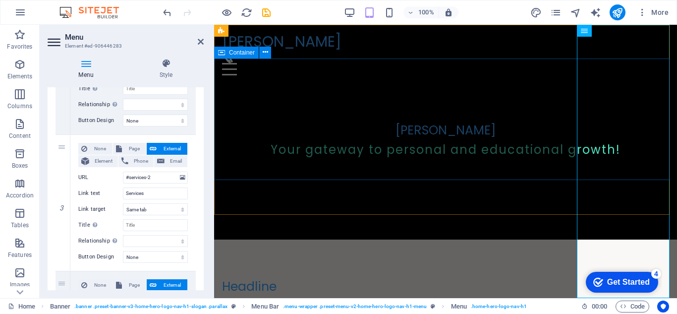
type input "Contact me"
click at [636, 123] on div "GAD TOMAS" at bounding box center [445, 130] width 447 height 15
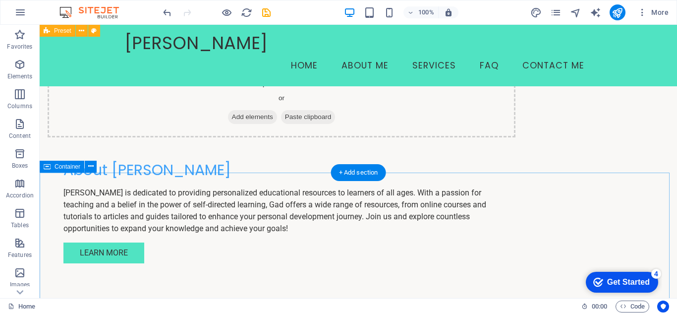
scroll to position [446, 0]
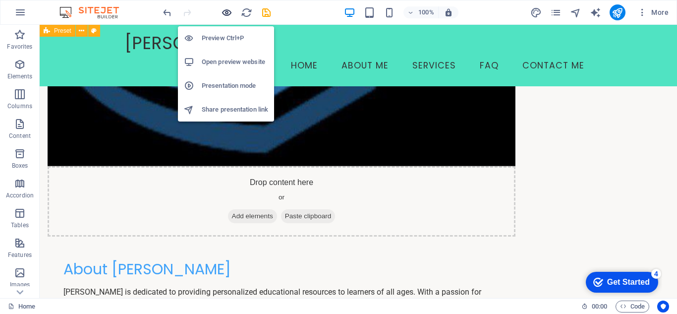
click at [227, 15] on icon "button" at bounding box center [226, 12] width 11 height 11
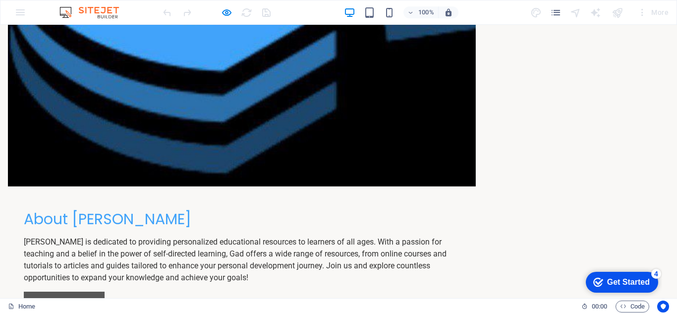
click at [105, 291] on link "Learn More" at bounding box center [64, 301] width 81 height 21
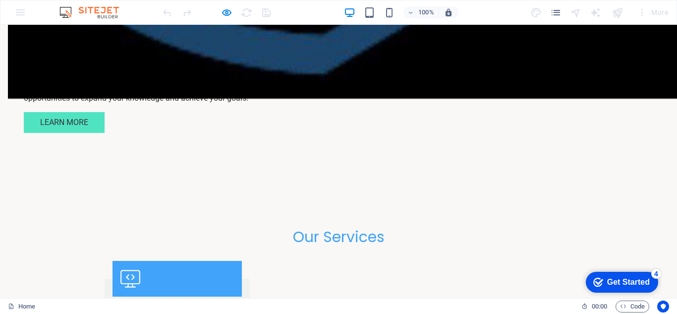
scroll to position [627, 0]
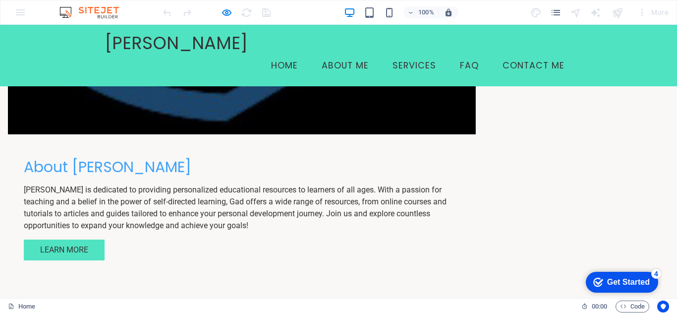
scroll to position [395, 0]
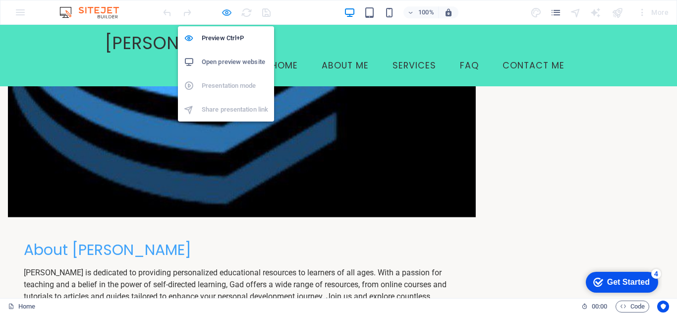
click at [222, 12] on icon "button" at bounding box center [226, 12] width 11 height 11
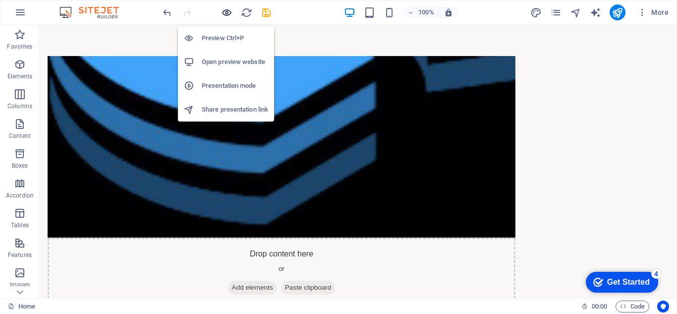
scroll to position [395, 0]
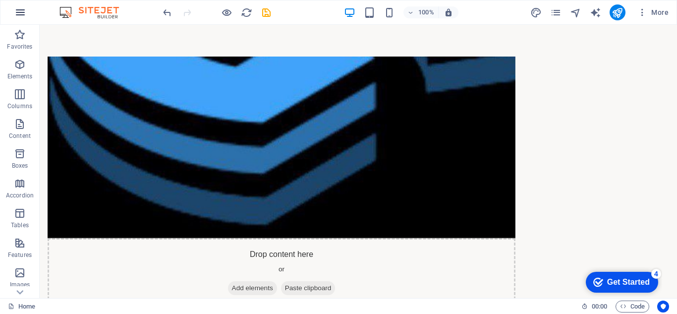
click at [16, 9] on icon "button" at bounding box center [20, 12] width 12 height 12
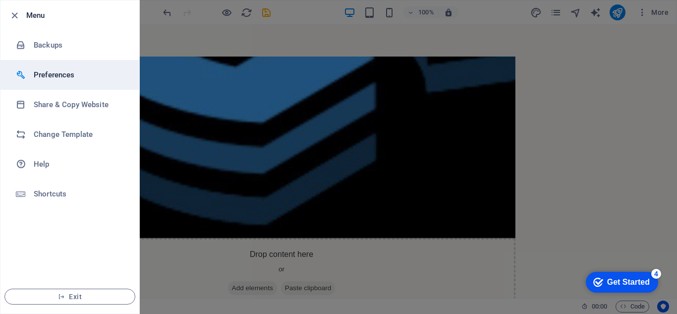
click at [63, 63] on li "Preferences" at bounding box center [69, 75] width 139 height 30
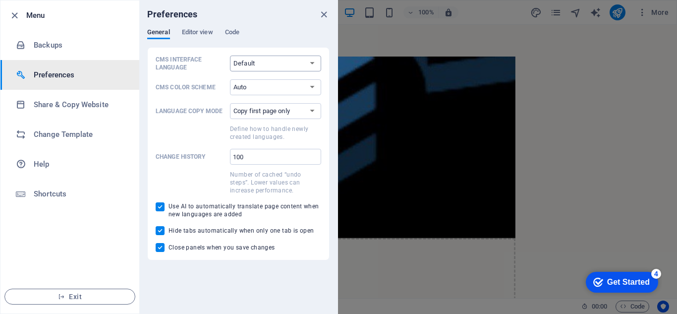
click at [254, 65] on select "Default Deutsch English Español Français Magyar Italiano Nederlands Polski Port…" at bounding box center [275, 63] width 91 height 16
select select "en"
click at [230, 55] on select "Default Deutsch English Español Français Magyar Italiano Nederlands Polski Port…" at bounding box center [275, 63] width 91 height 16
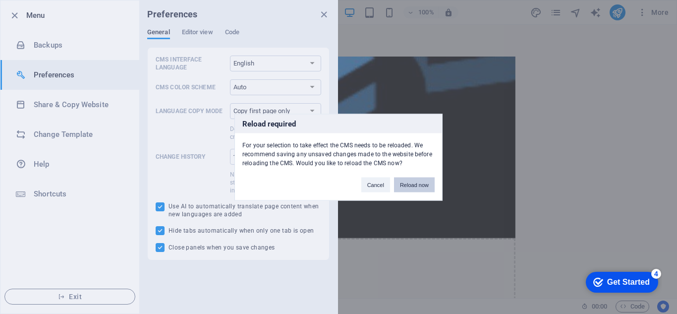
click at [403, 189] on button "Reload now" at bounding box center [414, 184] width 41 height 15
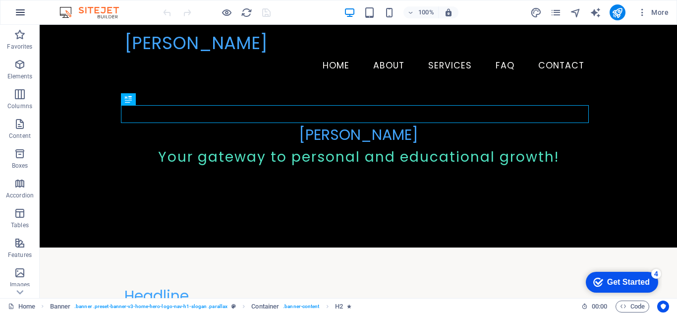
click at [21, 17] on icon "button" at bounding box center [20, 12] width 12 height 12
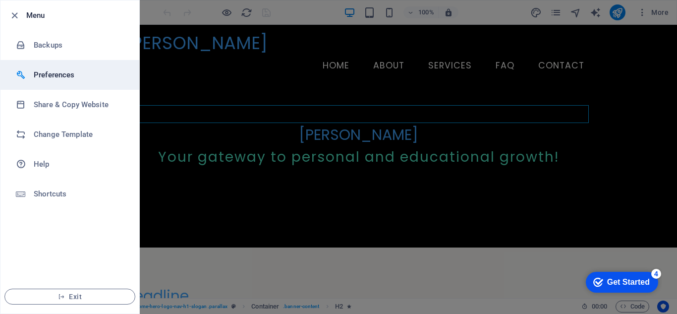
click at [70, 79] on h6 "Preferences" at bounding box center [80, 75] width 92 height 12
select select "en"
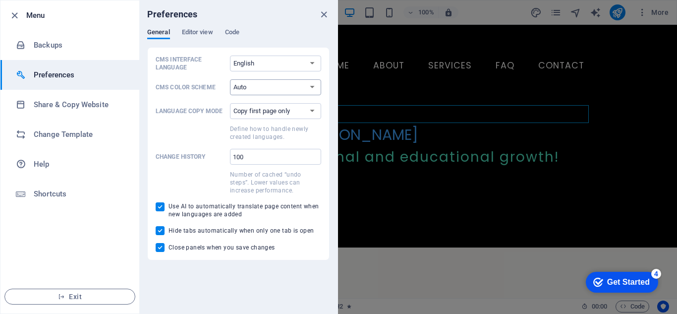
click at [251, 88] on select "Auto Dark Light" at bounding box center [275, 87] width 91 height 16
click at [251, 91] on select "Auto Dark Light" at bounding box center [275, 87] width 91 height 16
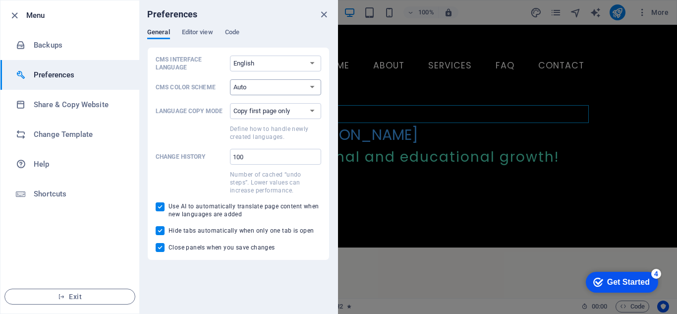
click at [251, 91] on select "Auto Dark Light" at bounding box center [275, 87] width 91 height 16
click at [264, 108] on select "Copy first page only Copy all pages" at bounding box center [275, 111] width 91 height 16
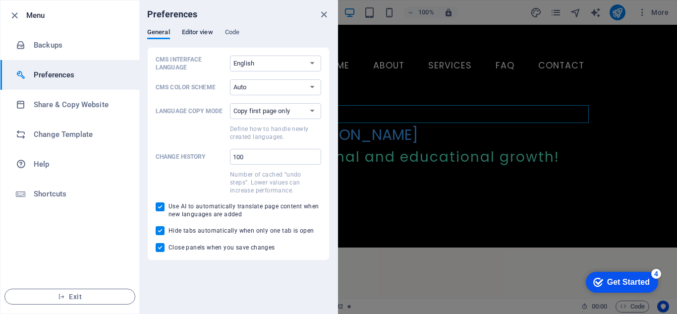
click at [207, 31] on span "Editor view" at bounding box center [197, 33] width 31 height 14
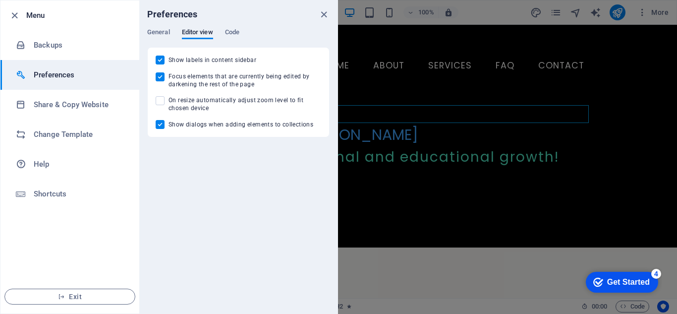
click at [229, 40] on div "General Editor view Code" at bounding box center [238, 37] width 182 height 19
click at [231, 31] on span "Code" at bounding box center [232, 33] width 14 height 14
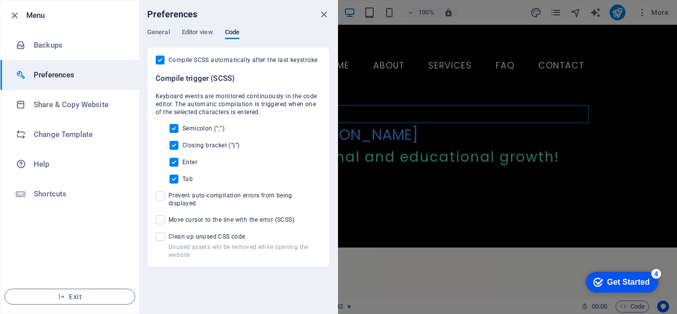
click at [193, 232] on span "Clean up unused CSS code" at bounding box center [244, 236] width 153 height 8
click at [168, 232] on input "Unused assets will be removed while opening the website Clean up unused CSS code" at bounding box center [162, 236] width 13 height 9
checkbox input "true"
click at [212, 215] on span "Move cursor to the line with the error (SCSS)" at bounding box center [231, 219] width 126 height 8
click at [168, 215] on input "Move cursor to the line with the error (SCSS)" at bounding box center [162, 219] width 13 height 9
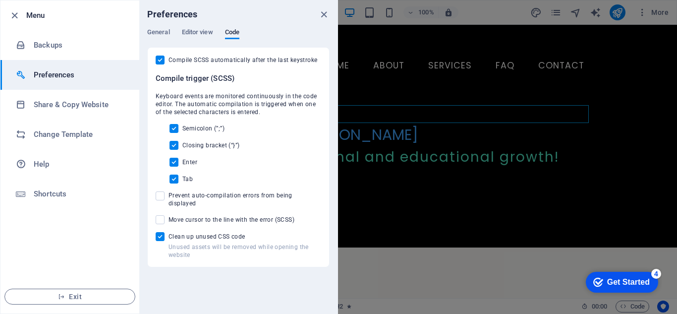
checkbox input "true"
click at [214, 194] on span "Prevent auto-compilation errors from being displayed" at bounding box center [244, 199] width 153 height 16
click at [168, 194] on input "Prevent auto-compilation errors from being displayed" at bounding box center [162, 195] width 13 height 9
checkbox input "true"
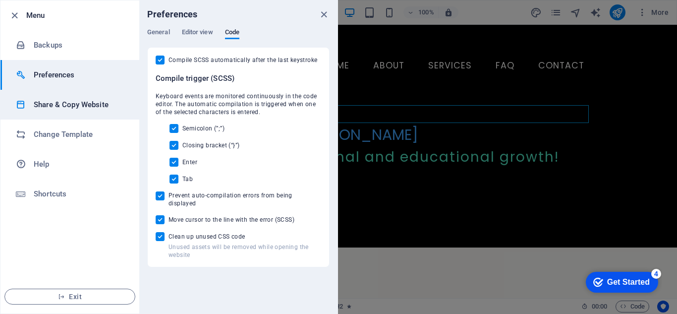
click at [78, 102] on h6 "Share & Copy Website" at bounding box center [80, 105] width 92 height 12
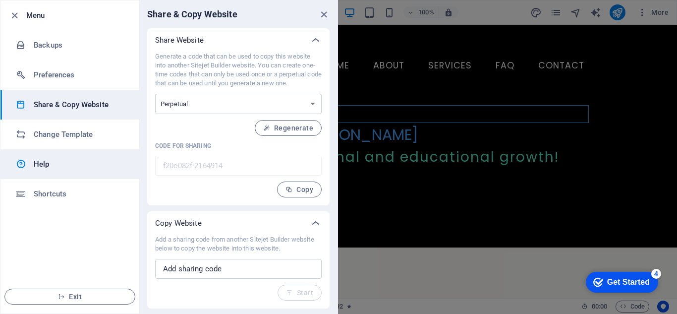
click at [94, 150] on link "Help" at bounding box center [69, 164] width 139 height 30
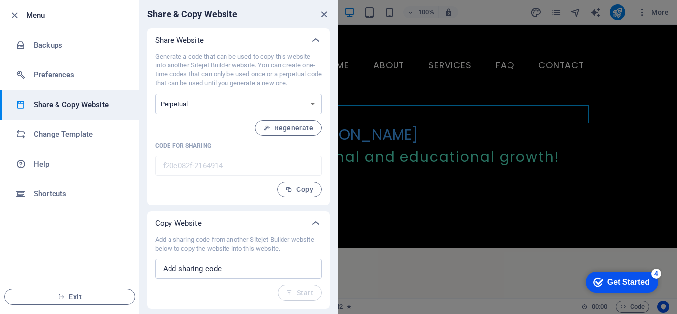
click at [20, 12] on div at bounding box center [17, 15] width 18 height 12
click at [7, 18] on li "Menu" at bounding box center [69, 15] width 139 height 30
click at [14, 16] on icon "button" at bounding box center [14, 15] width 11 height 11
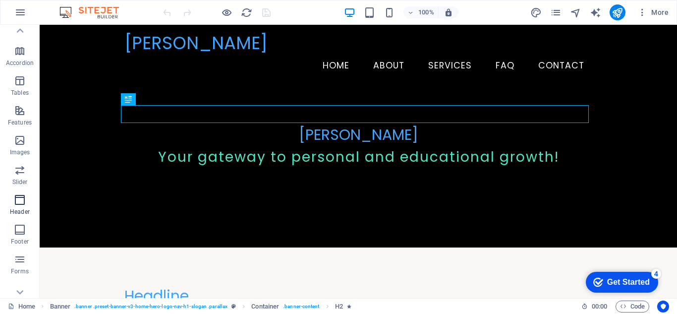
scroll to position [173, 0]
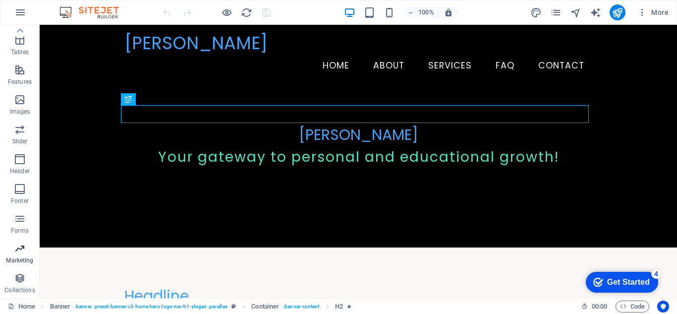
click at [29, 241] on button "Marketing" at bounding box center [20, 253] width 40 height 30
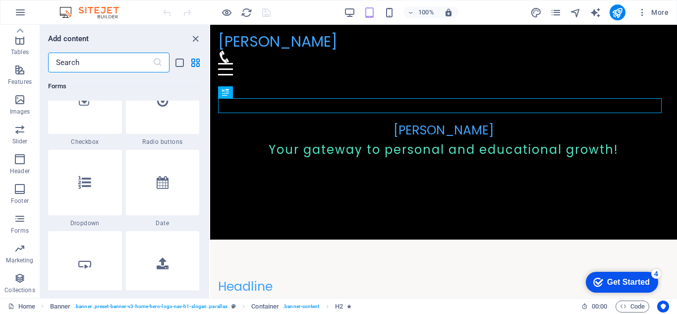
scroll to position [8068, 0]
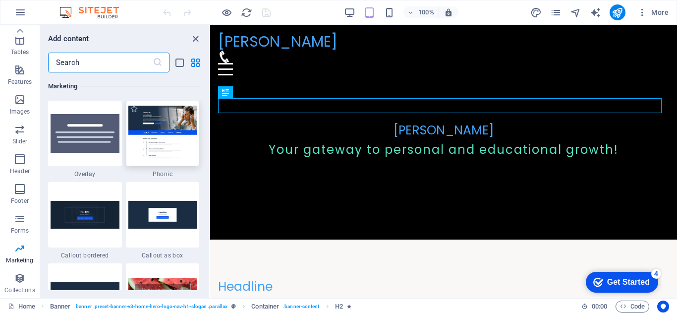
click at [149, 144] on img at bounding box center [162, 132] width 69 height 55
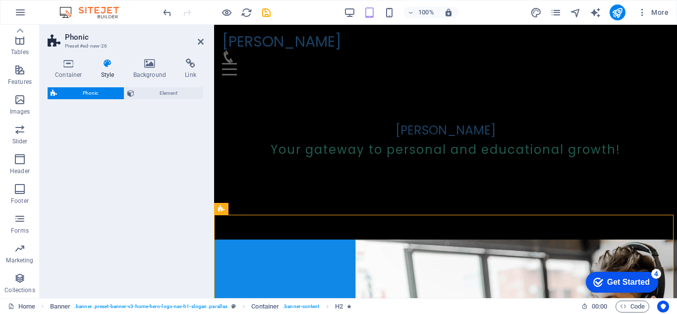
select select "%"
select select "rem"
select select "px"
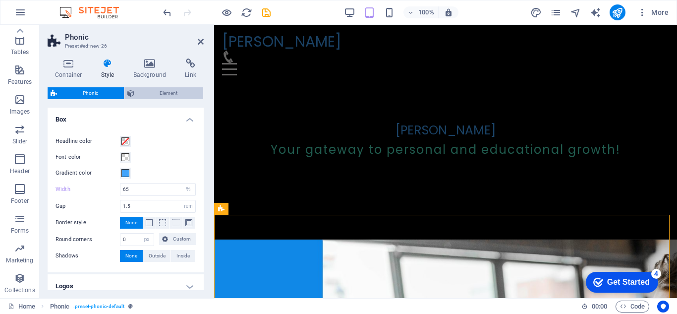
click at [169, 93] on span "Element" at bounding box center [168, 93] width 63 height 12
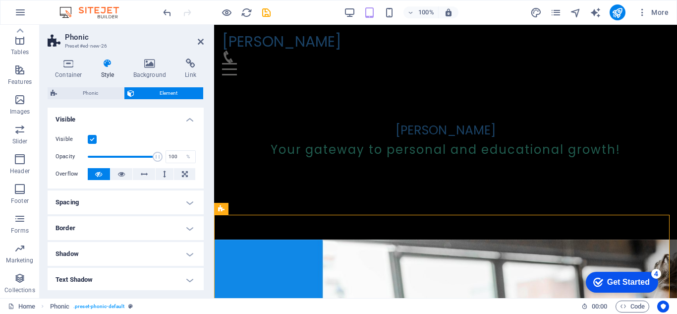
click at [91, 100] on div "Phonic Element Layout How this element expands within the layout (Flexbox). Siz…" at bounding box center [126, 188] width 156 height 203
click at [195, 44] on header "Phonic Preset #ed-new-26" at bounding box center [126, 38] width 156 height 26
click at [197, 42] on header "Phonic Preset #ed-new-26" at bounding box center [126, 38] width 156 height 26
click at [6, 253] on span "Marketing" at bounding box center [20, 254] width 40 height 24
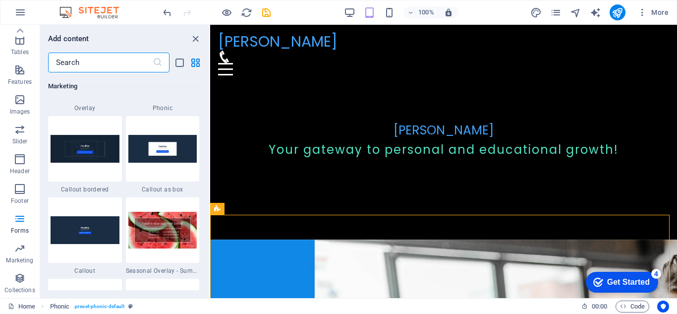
scroll to position [8035, 0]
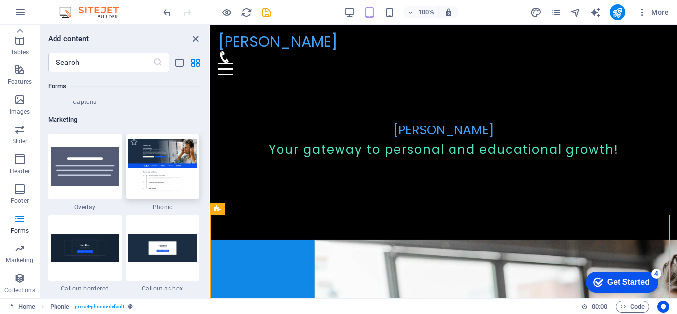
click at [163, 161] on img at bounding box center [162, 166] width 69 height 55
click at [210, 161] on div "Drag here to replace the existing content. Press “Ctrl” if you want to create a…" at bounding box center [443, 161] width 467 height 273
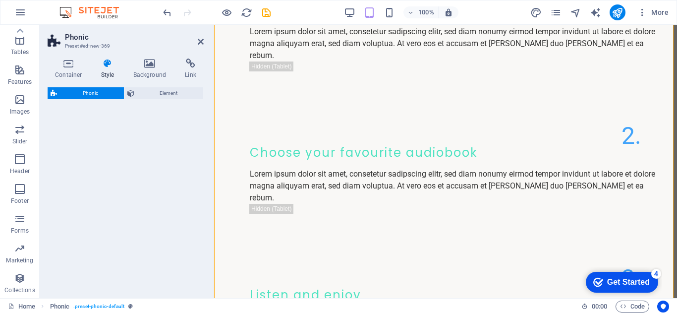
select select "%"
select select "rem"
select select "px"
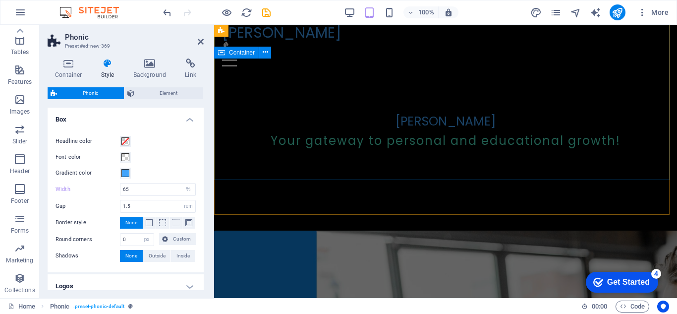
scroll to position [0, 0]
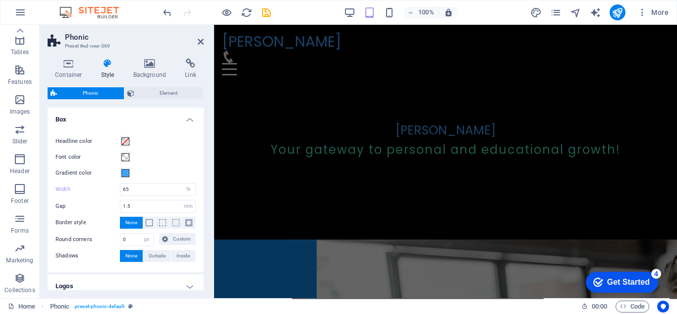
click at [206, 43] on aside "Phonic Preset #ed-new-369 Container Style Background Link Size Height Default p…" at bounding box center [127, 161] width 174 height 273
drag, startPoint x: 201, startPoint y: 41, endPoint x: 166, endPoint y: 16, distance: 42.9
click at [201, 41] on icon at bounding box center [201, 42] width 6 height 8
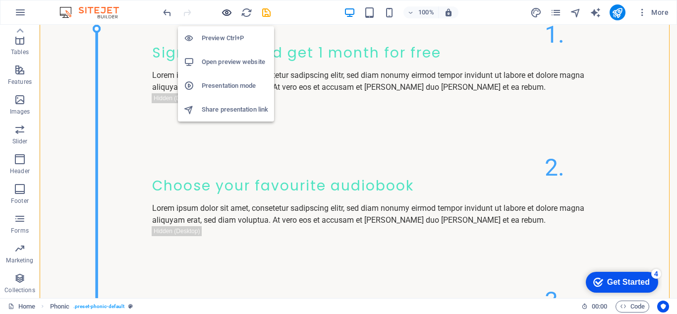
click at [228, 18] on icon "button" at bounding box center [226, 12] width 11 height 11
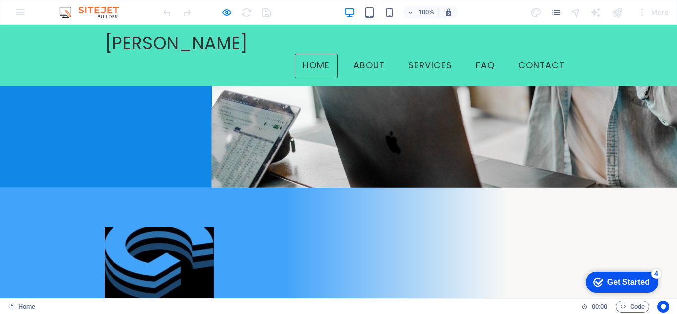
scroll to position [314, 0]
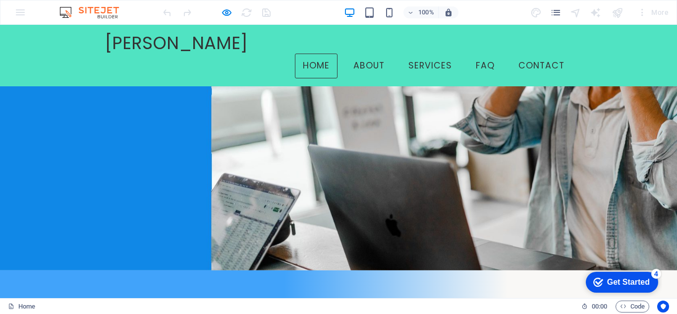
type input "gadtom6@gmail.com"
drag, startPoint x: 246, startPoint y: 216, endPoint x: 278, endPoint y: 217, distance: 32.2
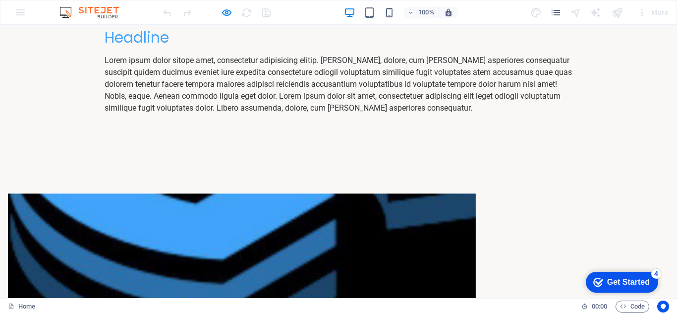
scroll to position [3063, 0]
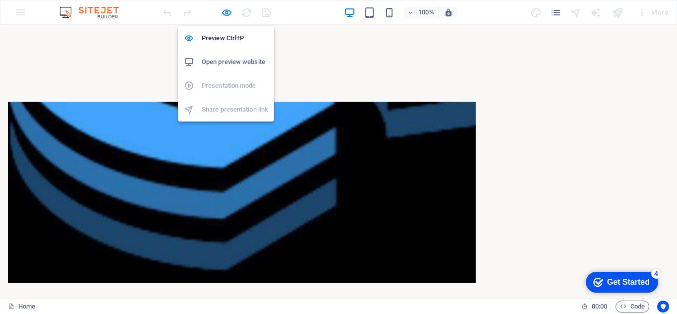
drag, startPoint x: 229, startPoint y: 16, endPoint x: 221, endPoint y: 58, distance: 42.8
click at [229, 16] on icon "button" at bounding box center [226, 12] width 11 height 11
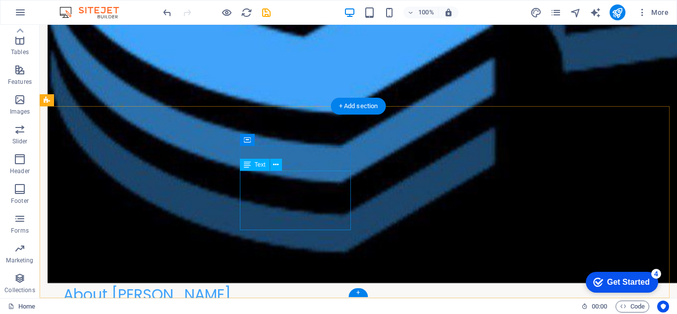
scroll to position [3465, 0]
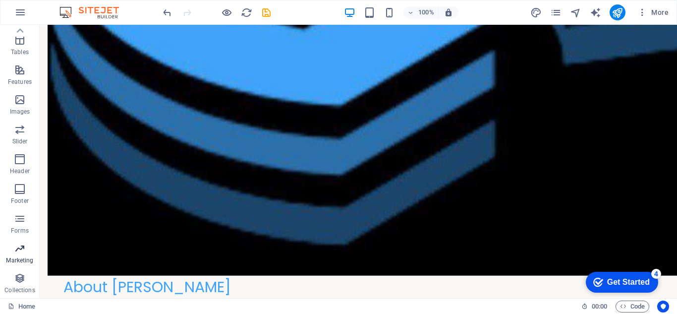
click at [17, 261] on p "Marketing" at bounding box center [19, 260] width 27 height 8
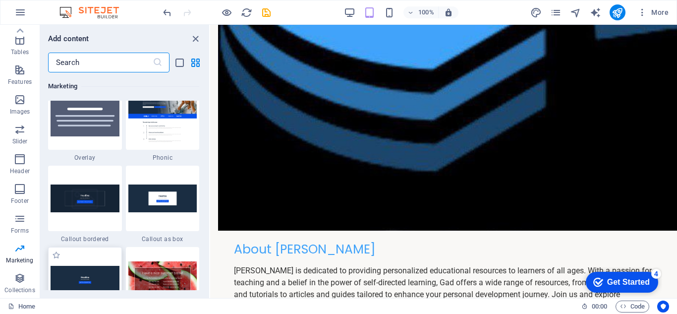
scroll to position [8200, 0]
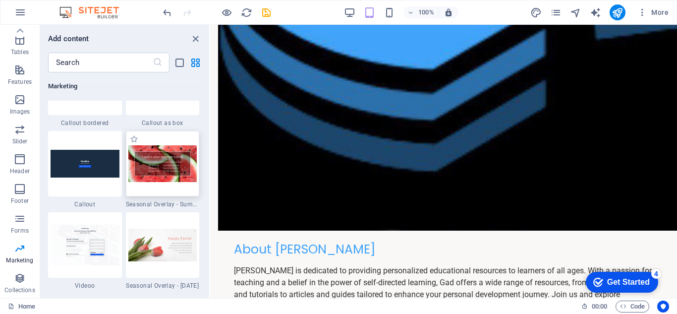
click at [148, 166] on img at bounding box center [162, 163] width 69 height 37
click at [158, 175] on img at bounding box center [162, 163] width 69 height 37
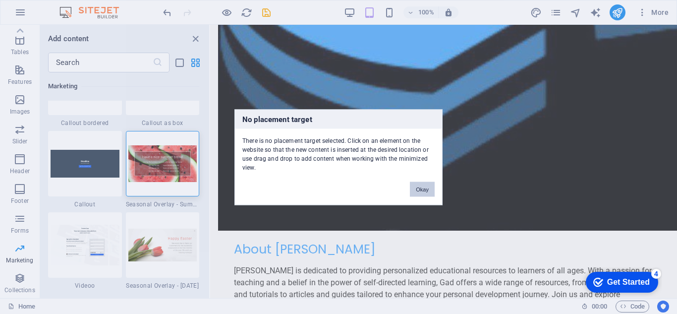
click at [429, 190] on button "Okay" at bounding box center [422, 188] width 25 height 15
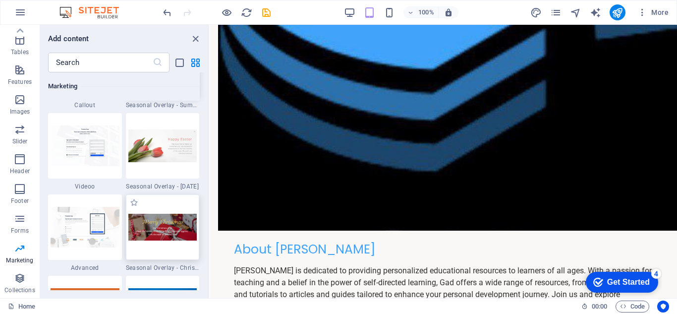
scroll to position [8315, 0]
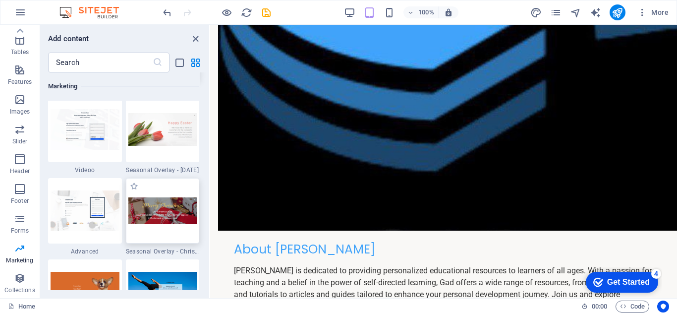
click at [168, 217] on img at bounding box center [162, 210] width 69 height 27
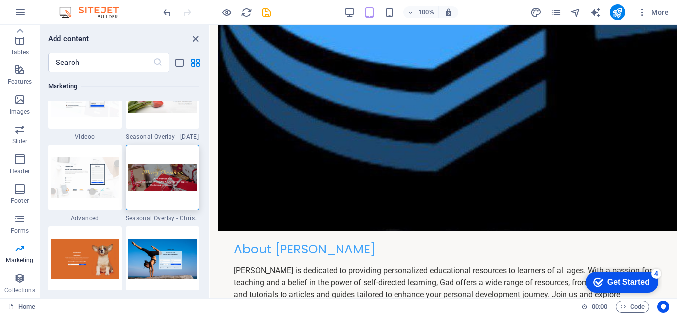
scroll to position [8464, 0]
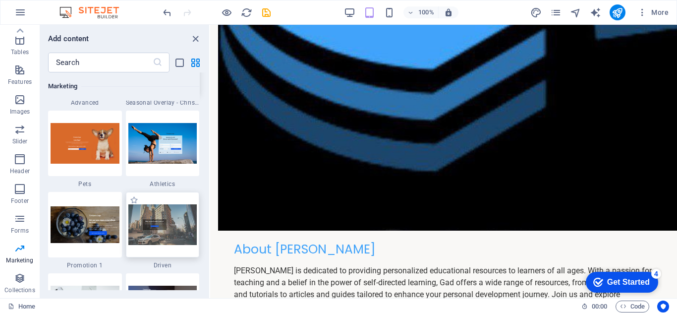
click at [144, 212] on img at bounding box center [162, 224] width 69 height 40
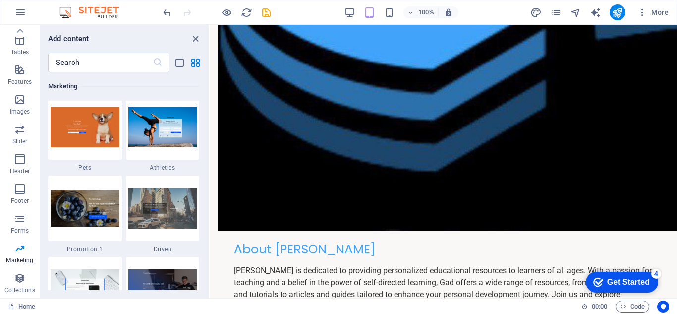
scroll to position [8596, 0]
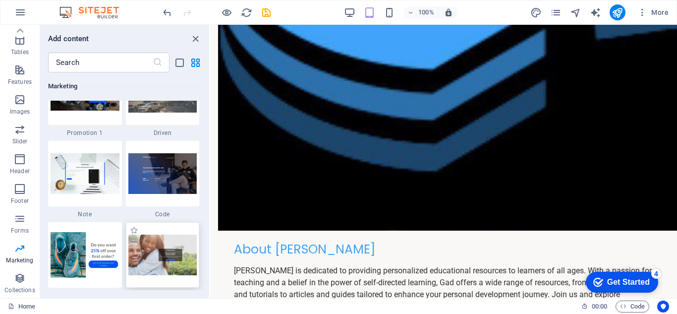
click at [128, 235] on img at bounding box center [162, 254] width 69 height 40
click at [141, 246] on img at bounding box center [162, 254] width 69 height 40
click at [42, 228] on div "Favorites 1 Star Headline 1 Star Container Elements 1 Star Headline 1 Star Text…" at bounding box center [124, 180] width 169 height 217
click at [18, 220] on icon "button" at bounding box center [20, 218] width 12 height 12
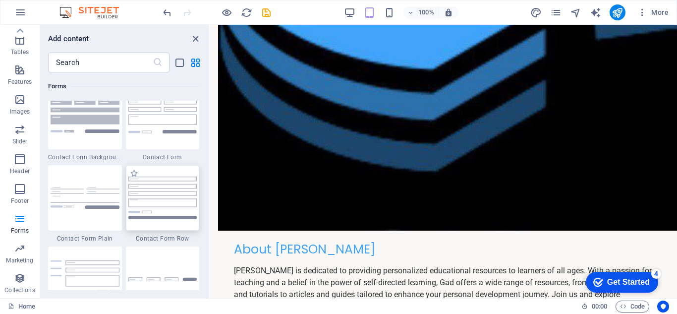
scroll to position [7231, 0]
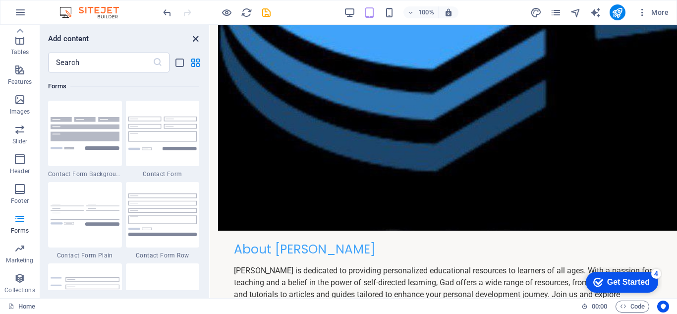
click at [200, 43] on icon "close panel" at bounding box center [195, 38] width 11 height 11
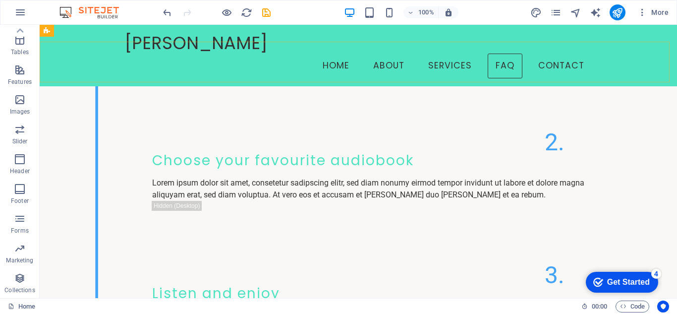
scroll to position [2887, 0]
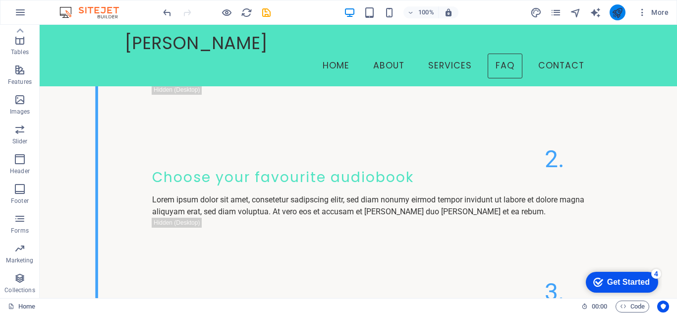
click at [621, 12] on icon "publish" at bounding box center [616, 12] width 11 height 11
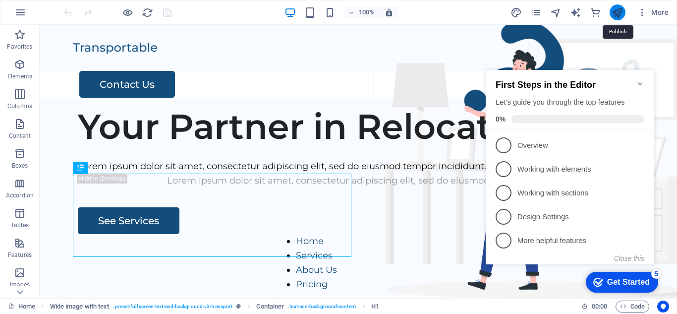
click at [613, 15] on icon "publish" at bounding box center [616, 12] width 11 height 11
